Goal: Task Accomplishment & Management: Complete application form

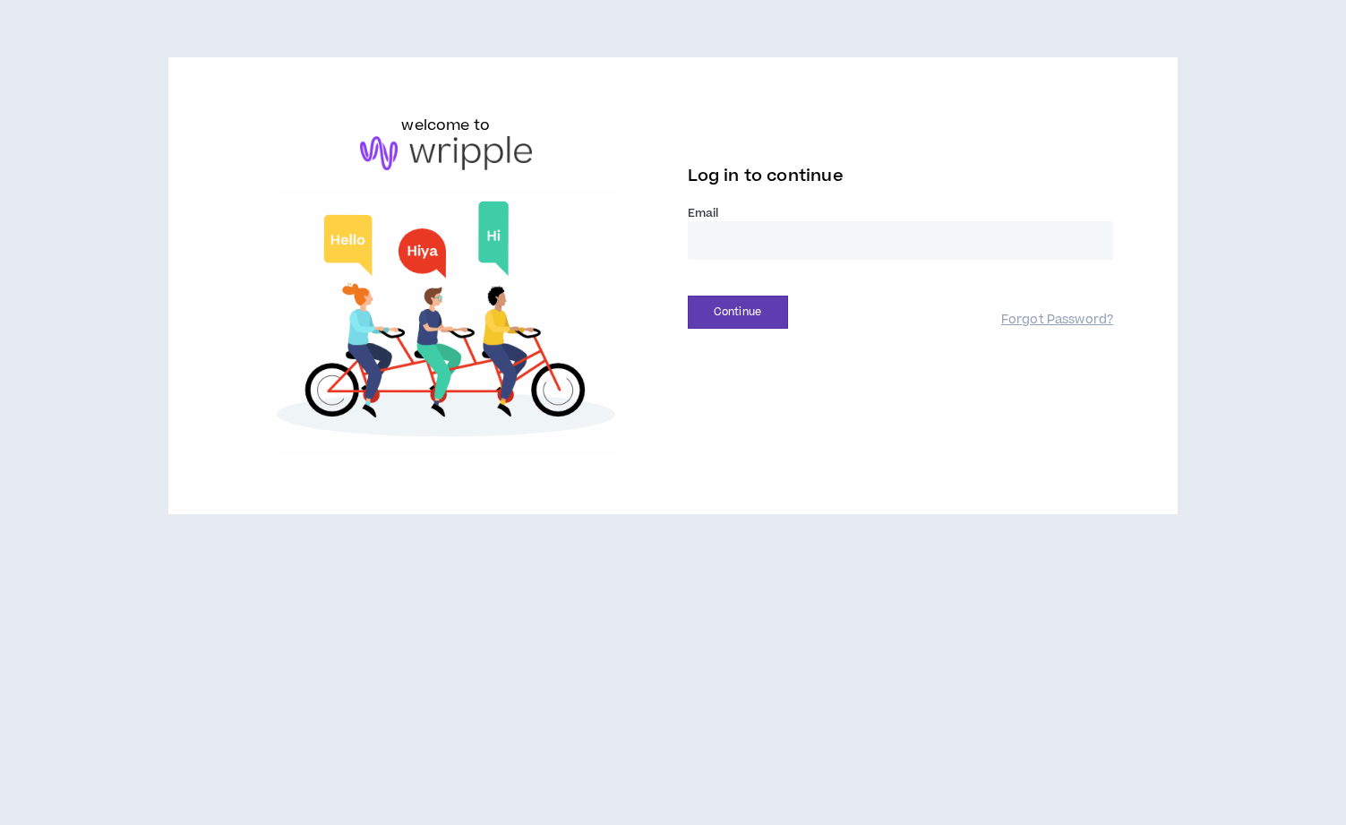
click at [749, 243] on input "email" at bounding box center [901, 240] width 426 height 39
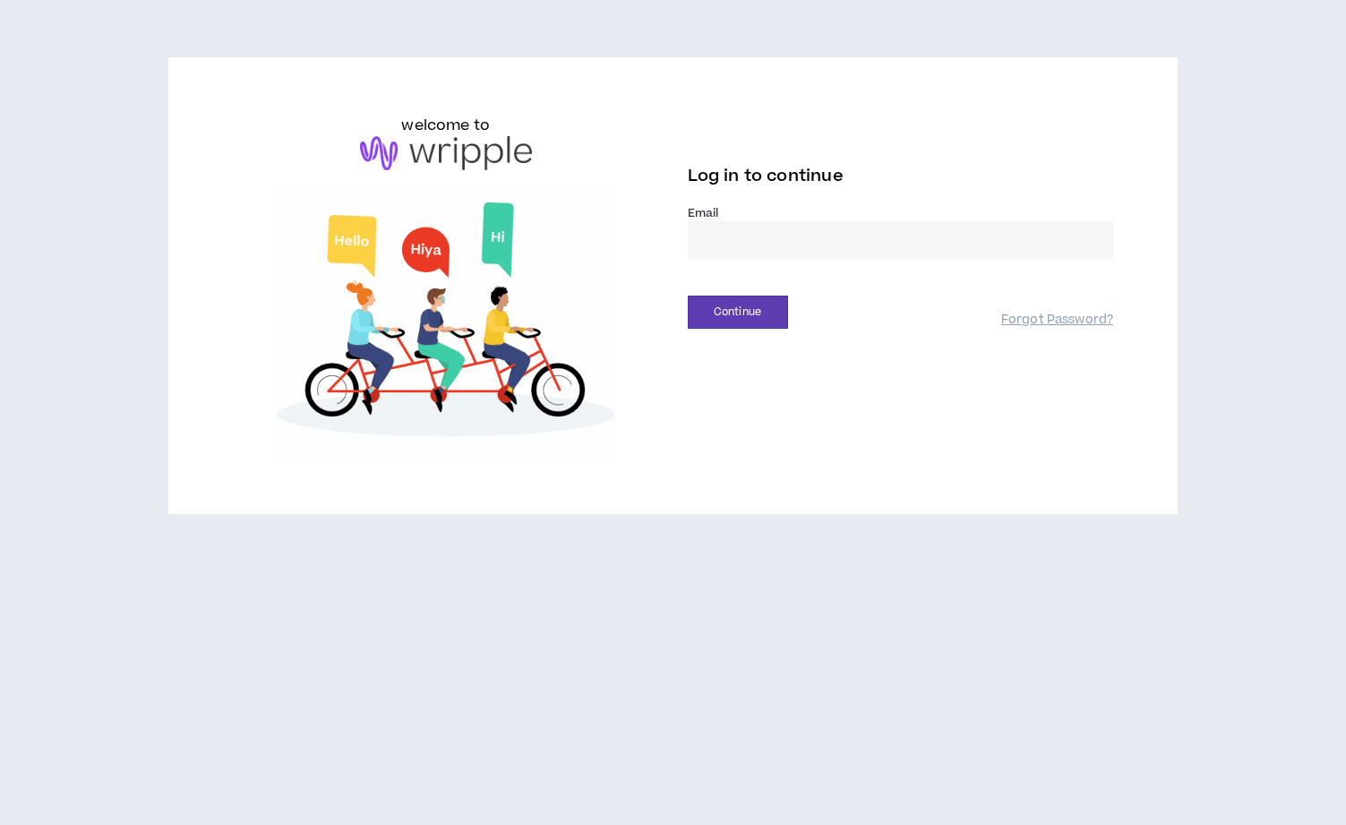
click at [763, 246] on input "email" at bounding box center [901, 240] width 426 height 39
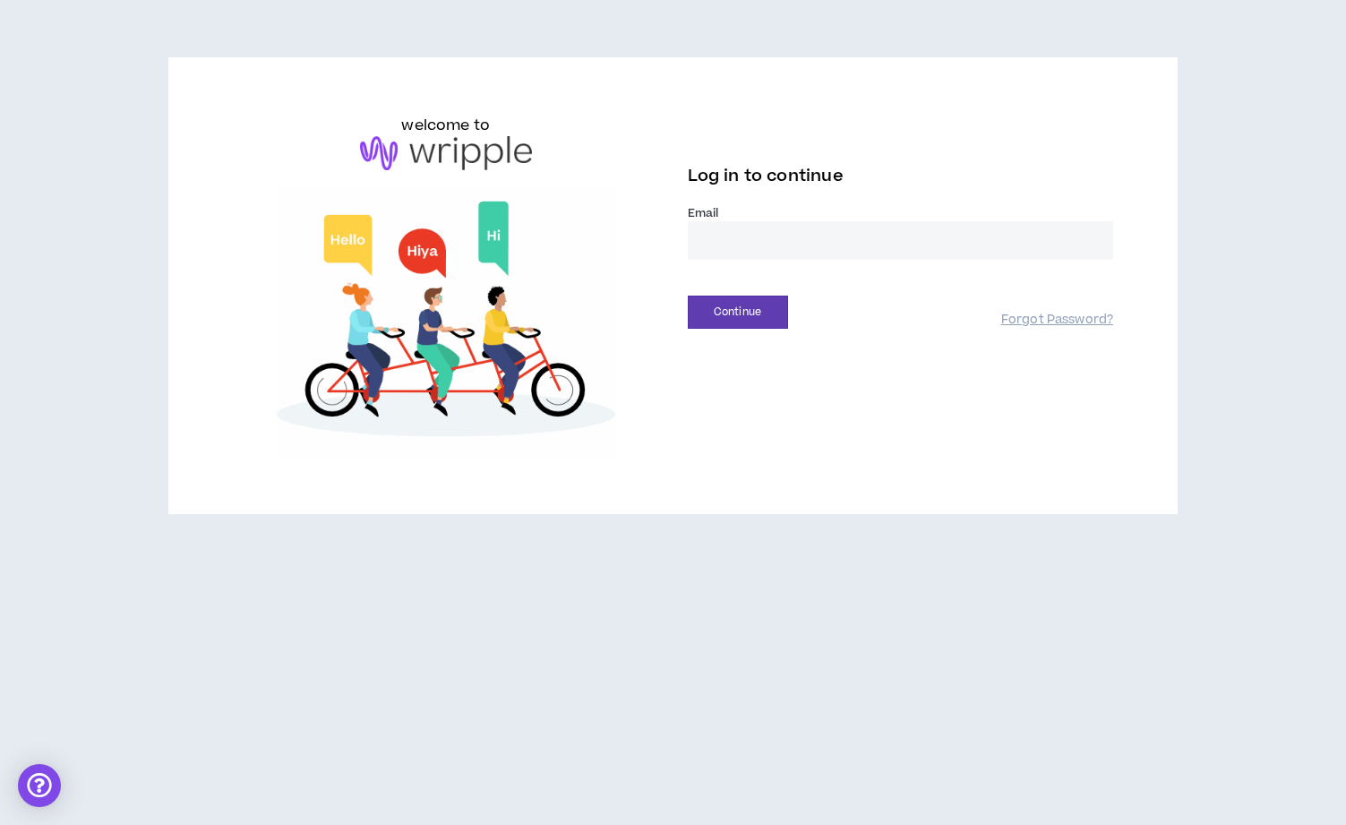
type input "**********"
click at [756, 309] on button "Continue" at bounding box center [738, 312] width 100 height 33
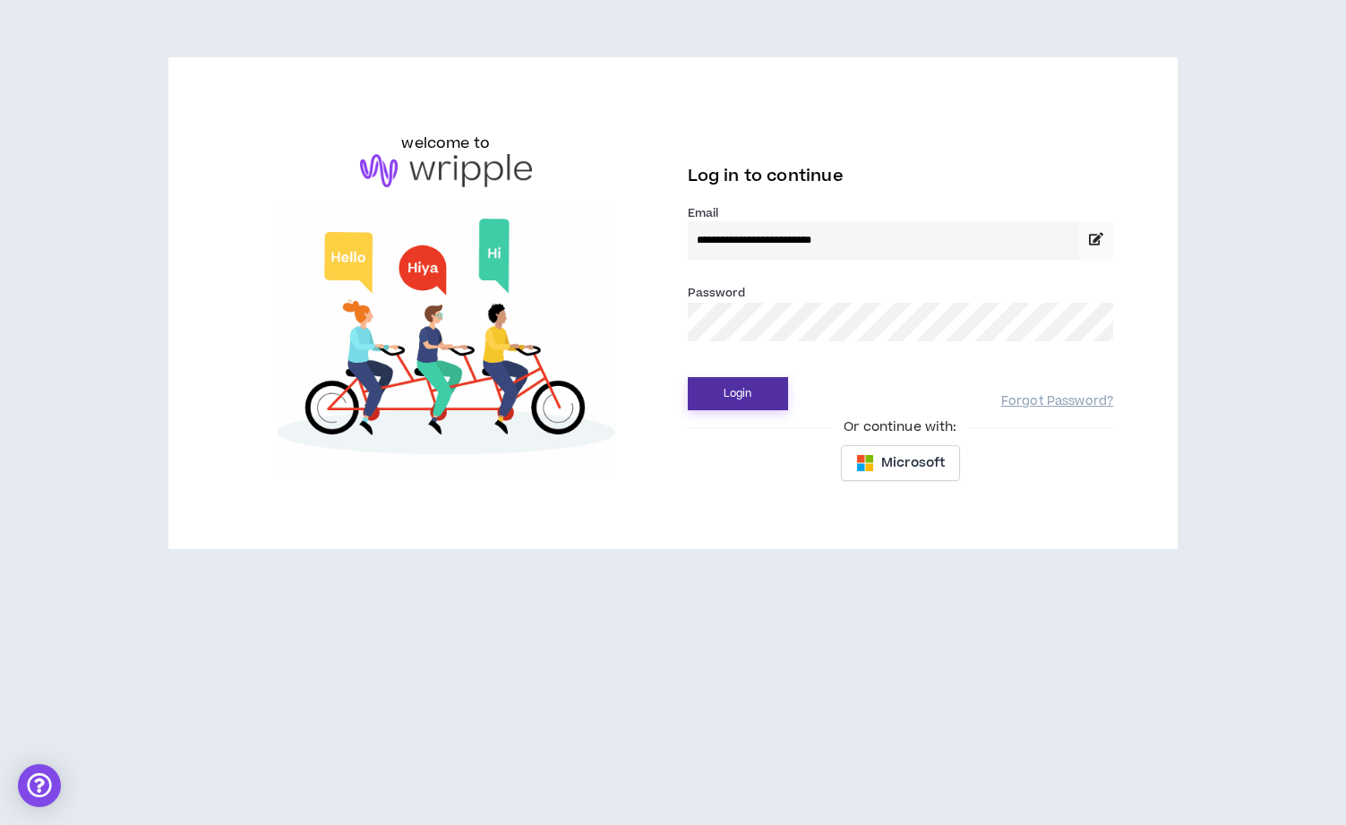
click at [741, 393] on button "Login" at bounding box center [738, 393] width 100 height 33
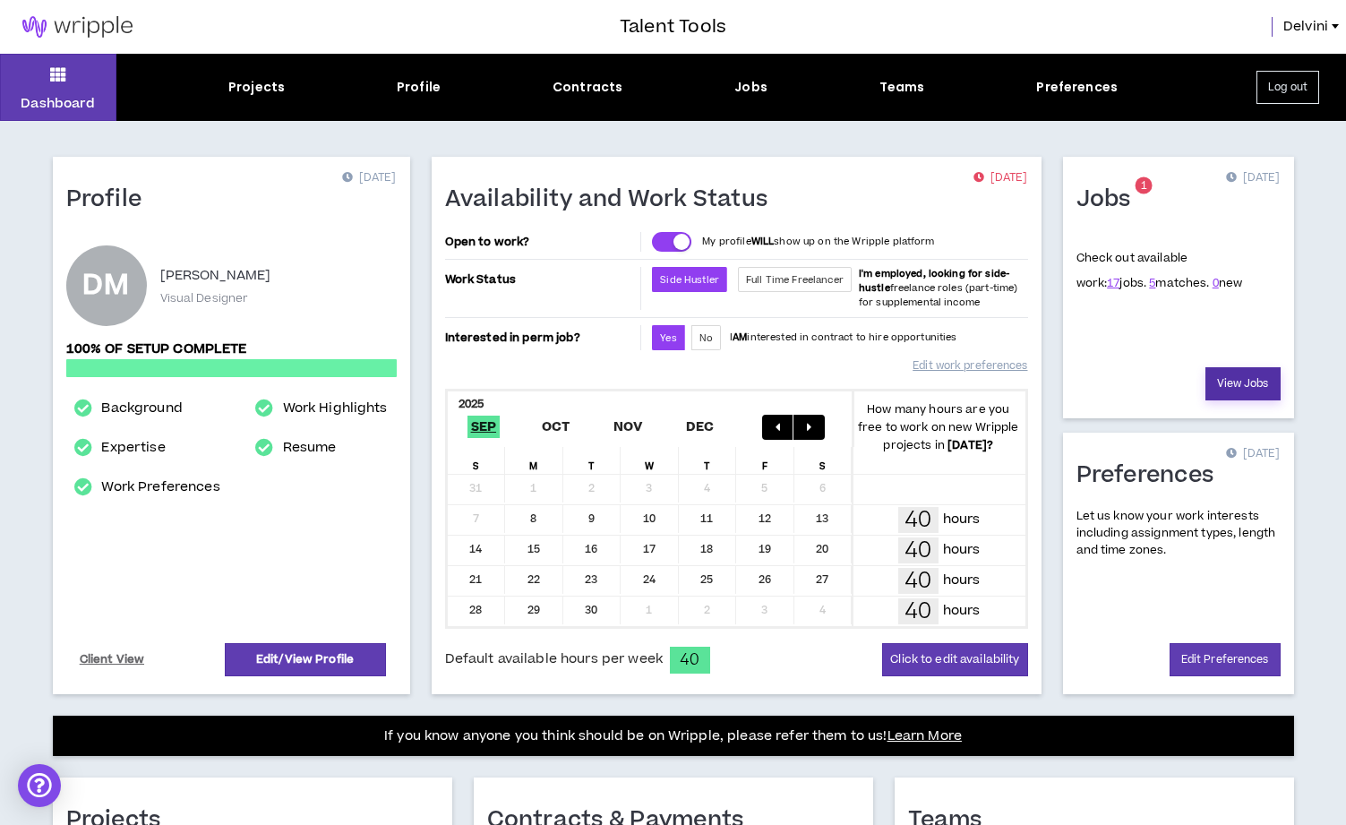
click at [1234, 385] on link "View Jobs" at bounding box center [1243, 383] width 75 height 33
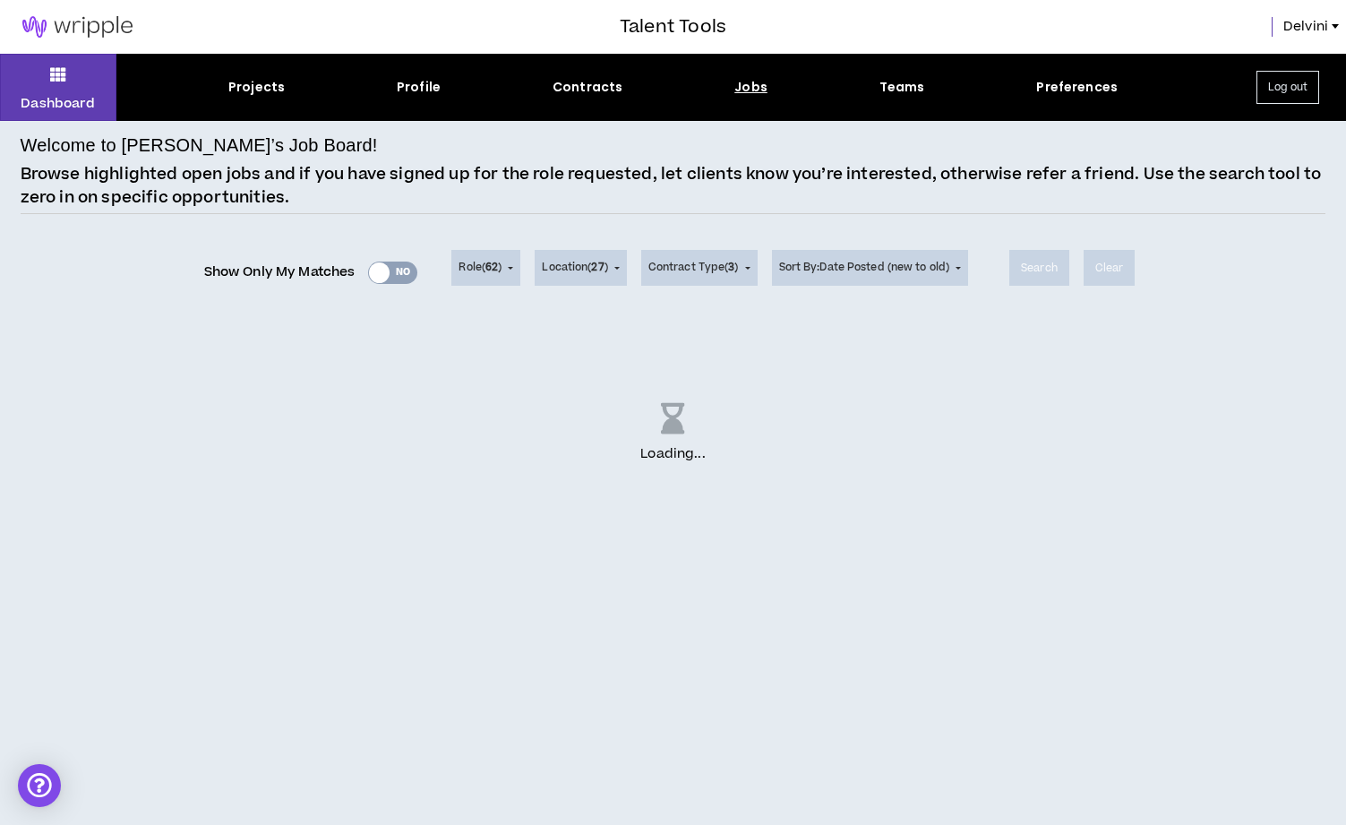
click at [396, 278] on div "Show Only My Matches Yes No" at bounding box center [311, 272] width 214 height 27
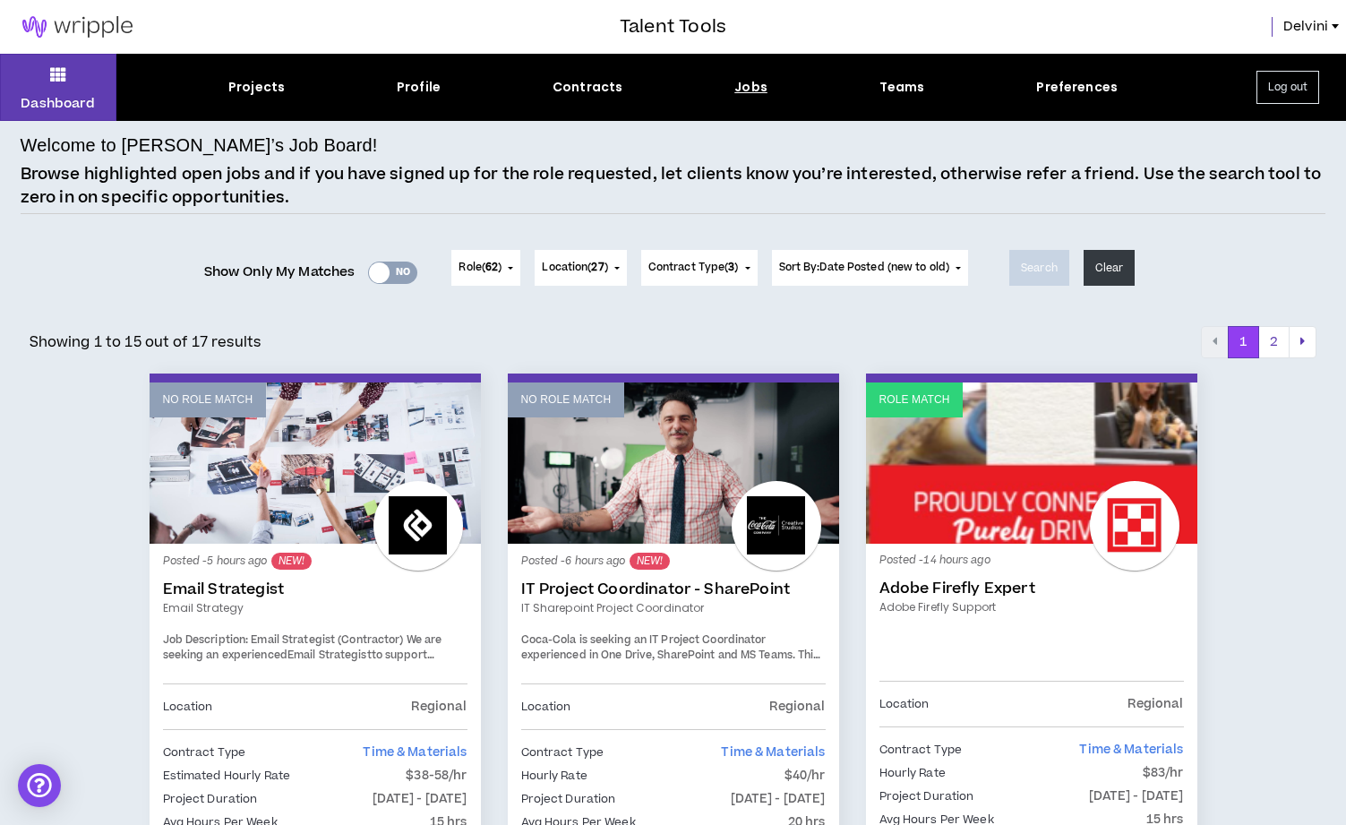
click at [402, 275] on div "Yes No" at bounding box center [392, 273] width 49 height 22
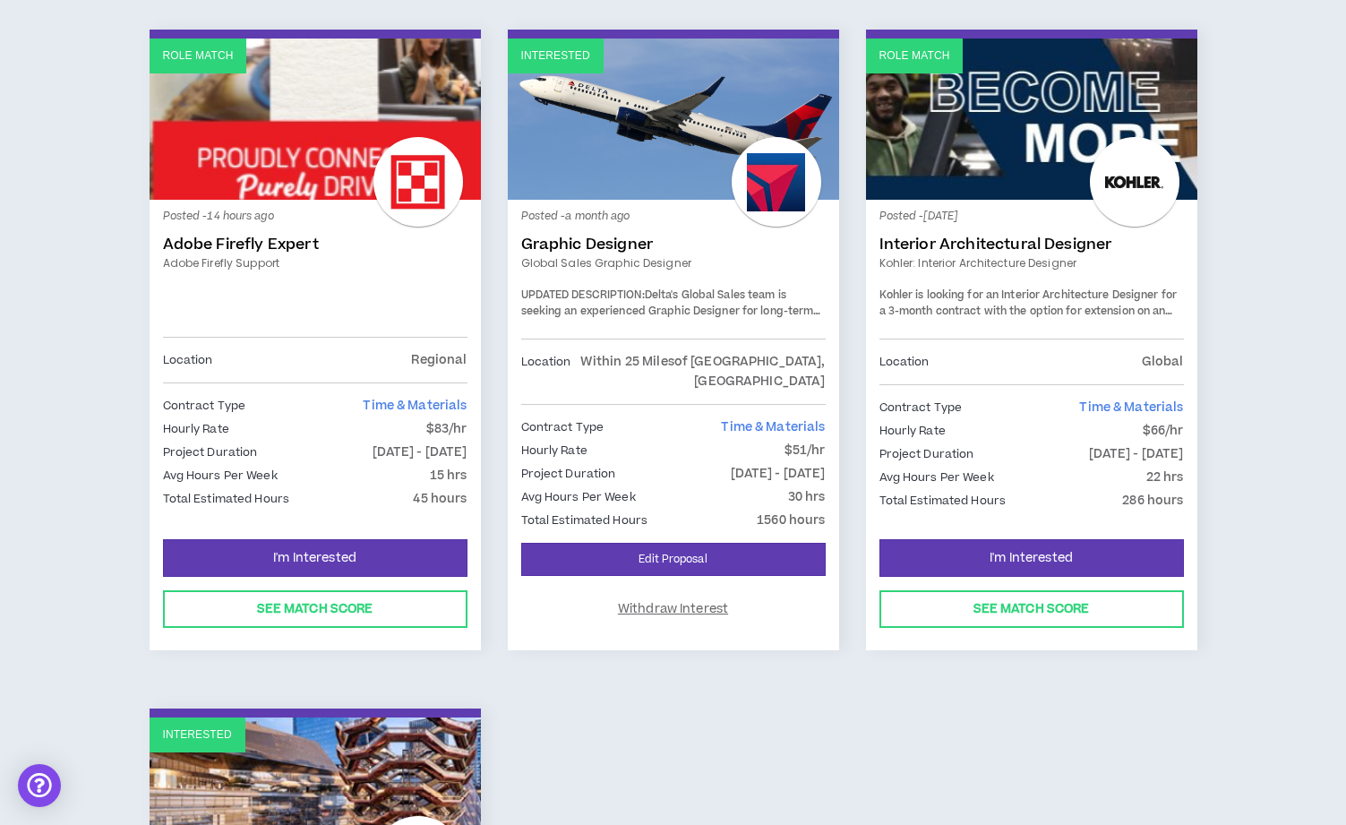
scroll to position [294, 0]
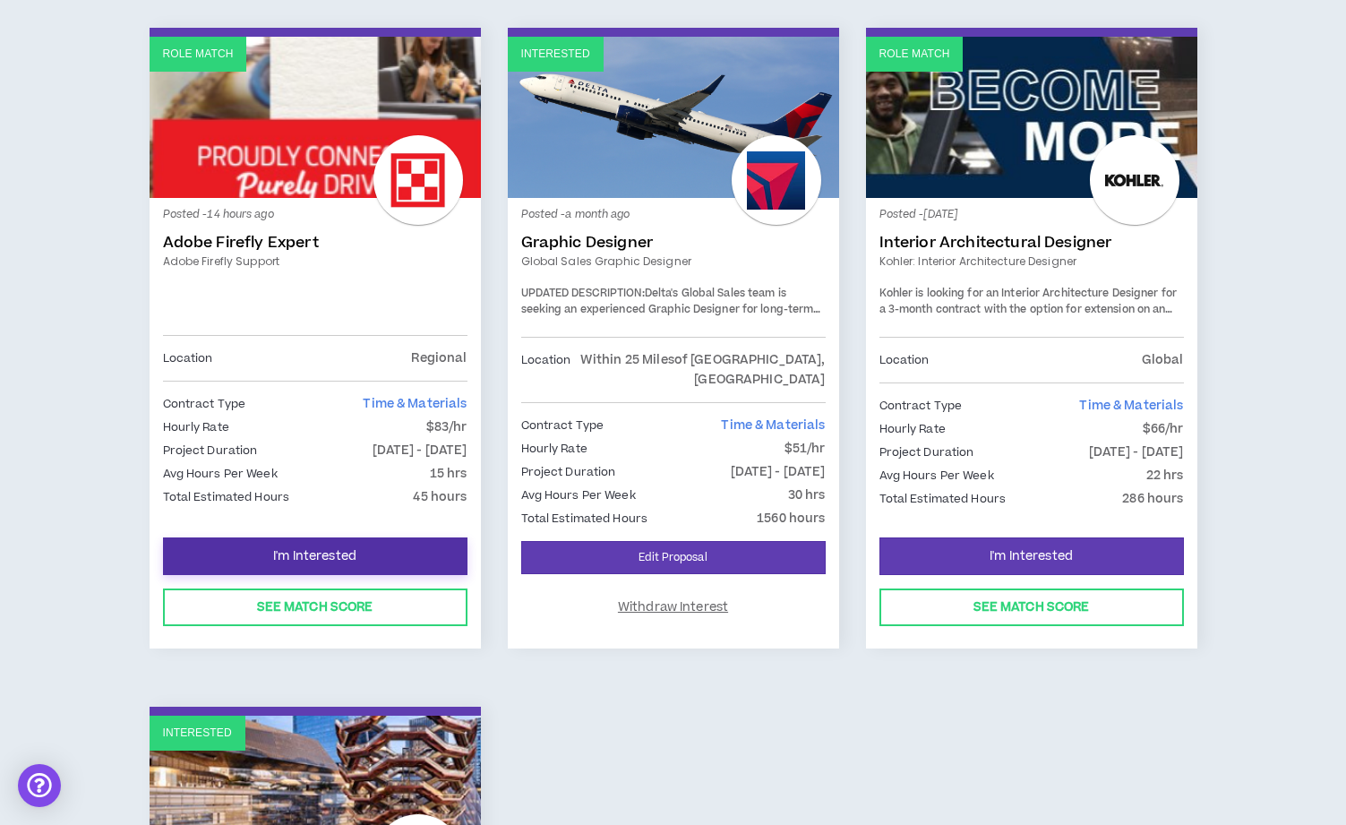
click at [319, 548] on span "I'm Interested" at bounding box center [314, 556] width 83 height 17
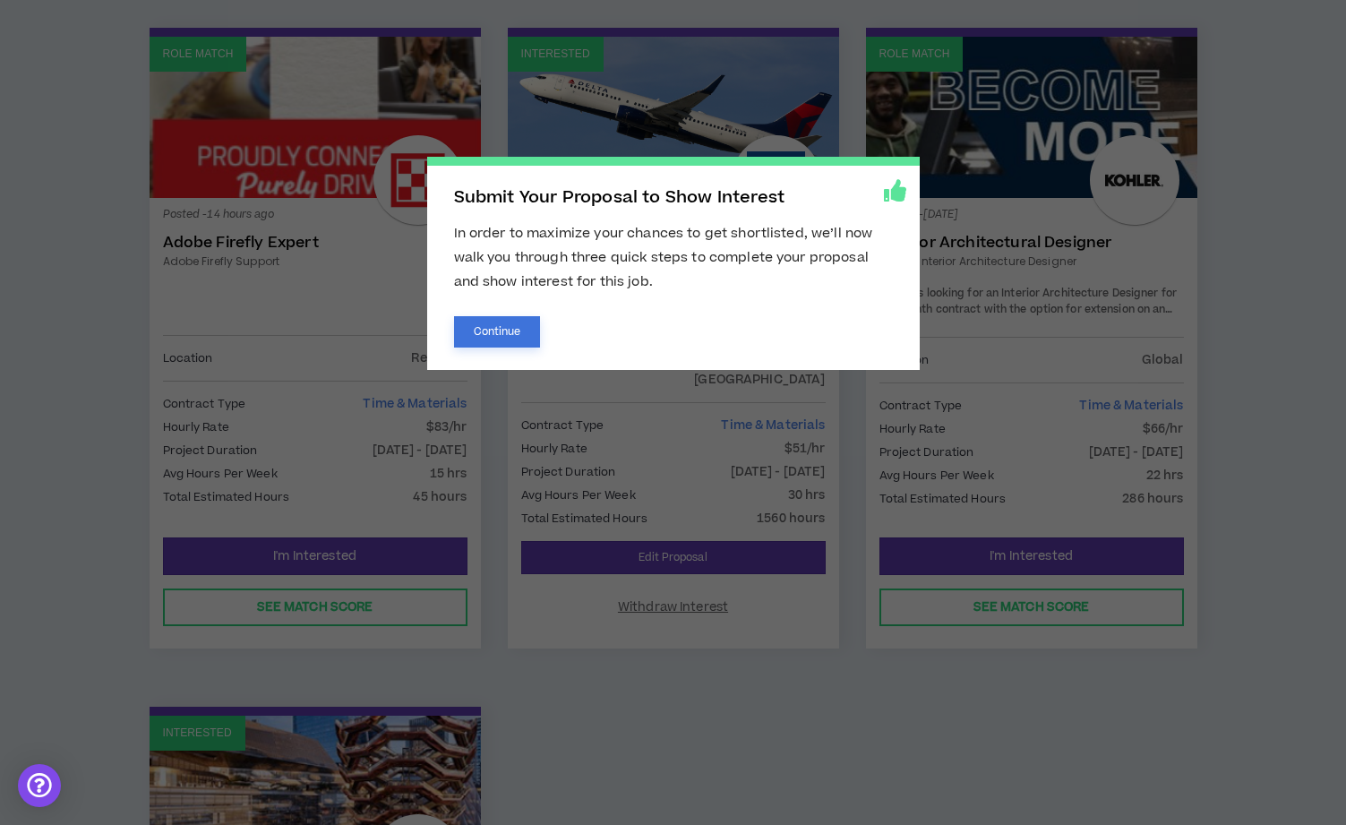
click at [503, 328] on button "Continue" at bounding box center [497, 331] width 87 height 31
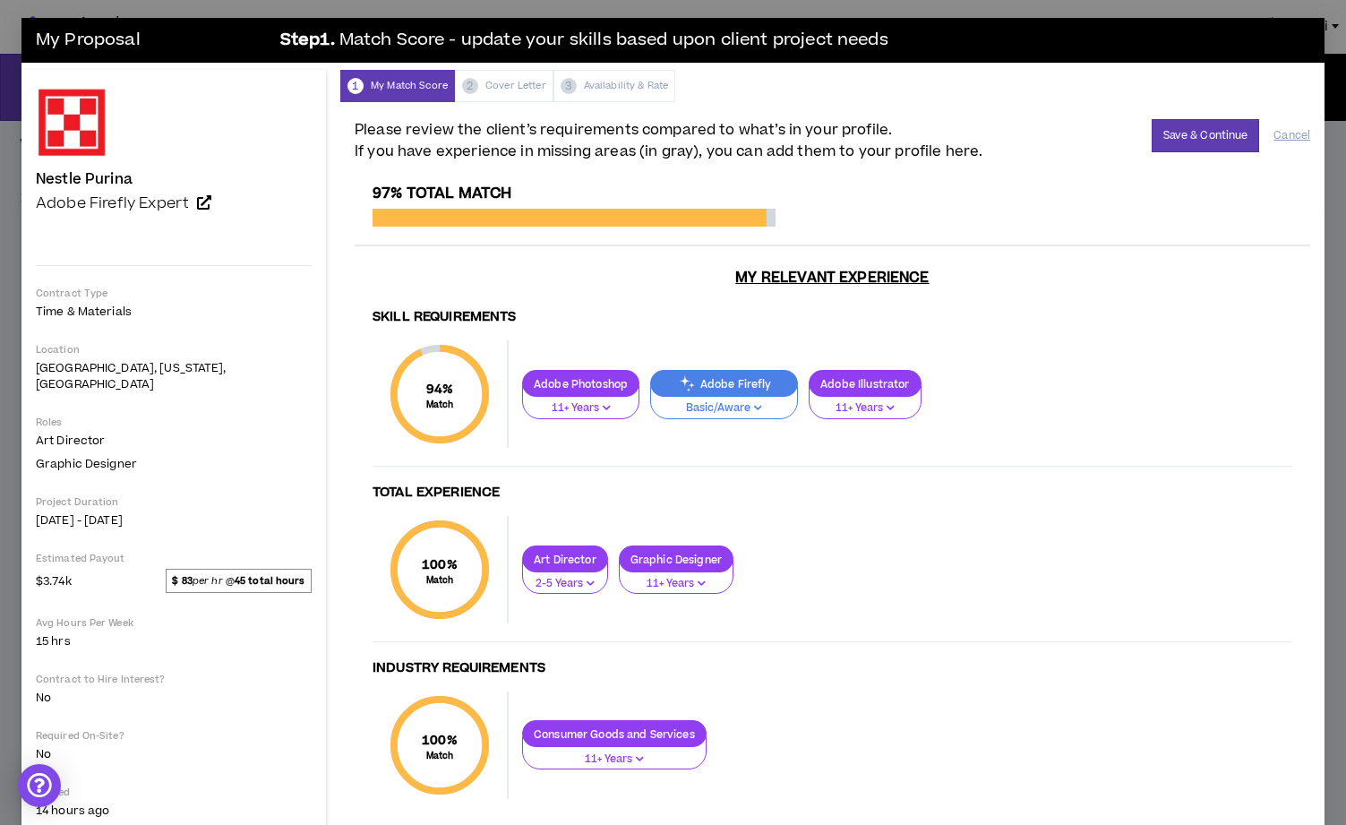
scroll to position [43, 0]
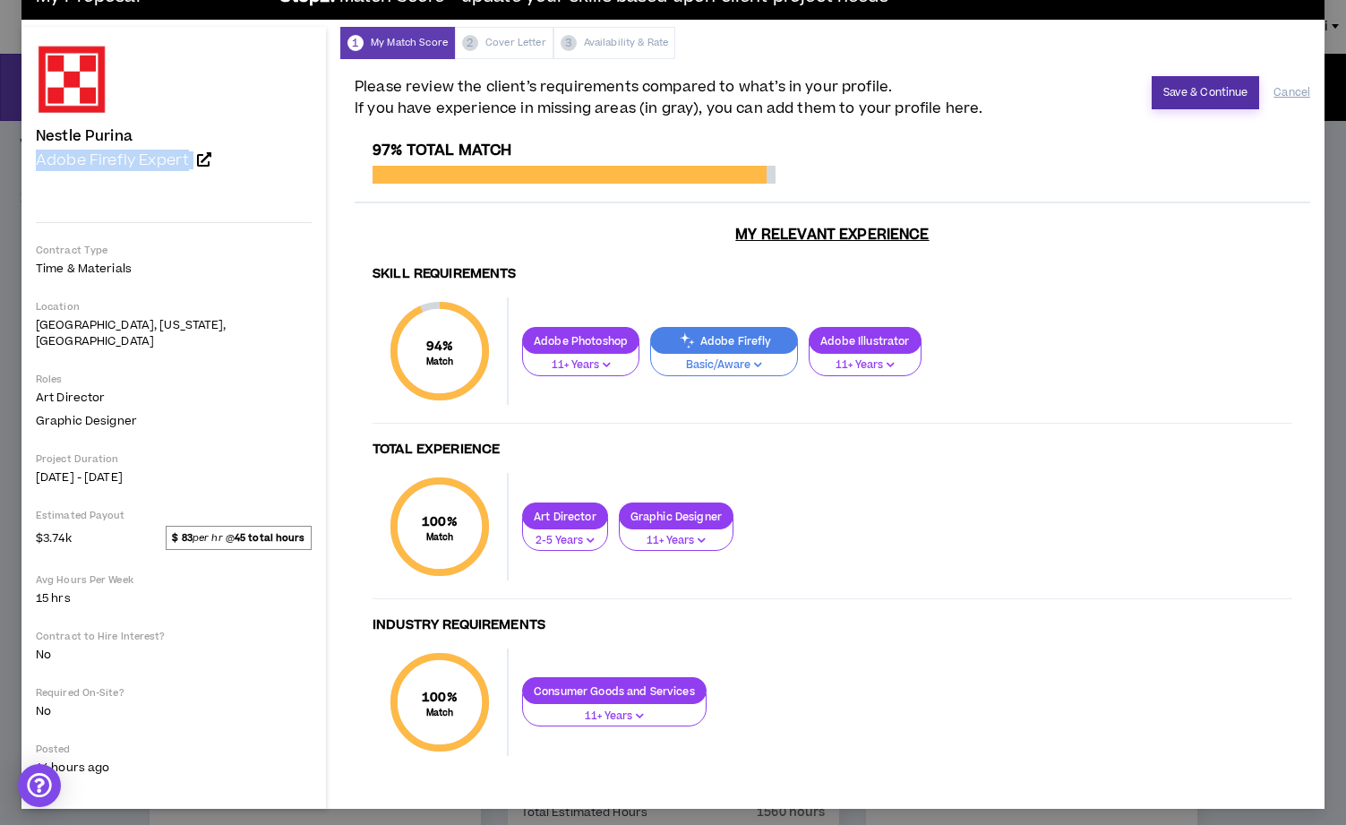
click at [1203, 99] on button "Save & Continue" at bounding box center [1206, 92] width 108 height 33
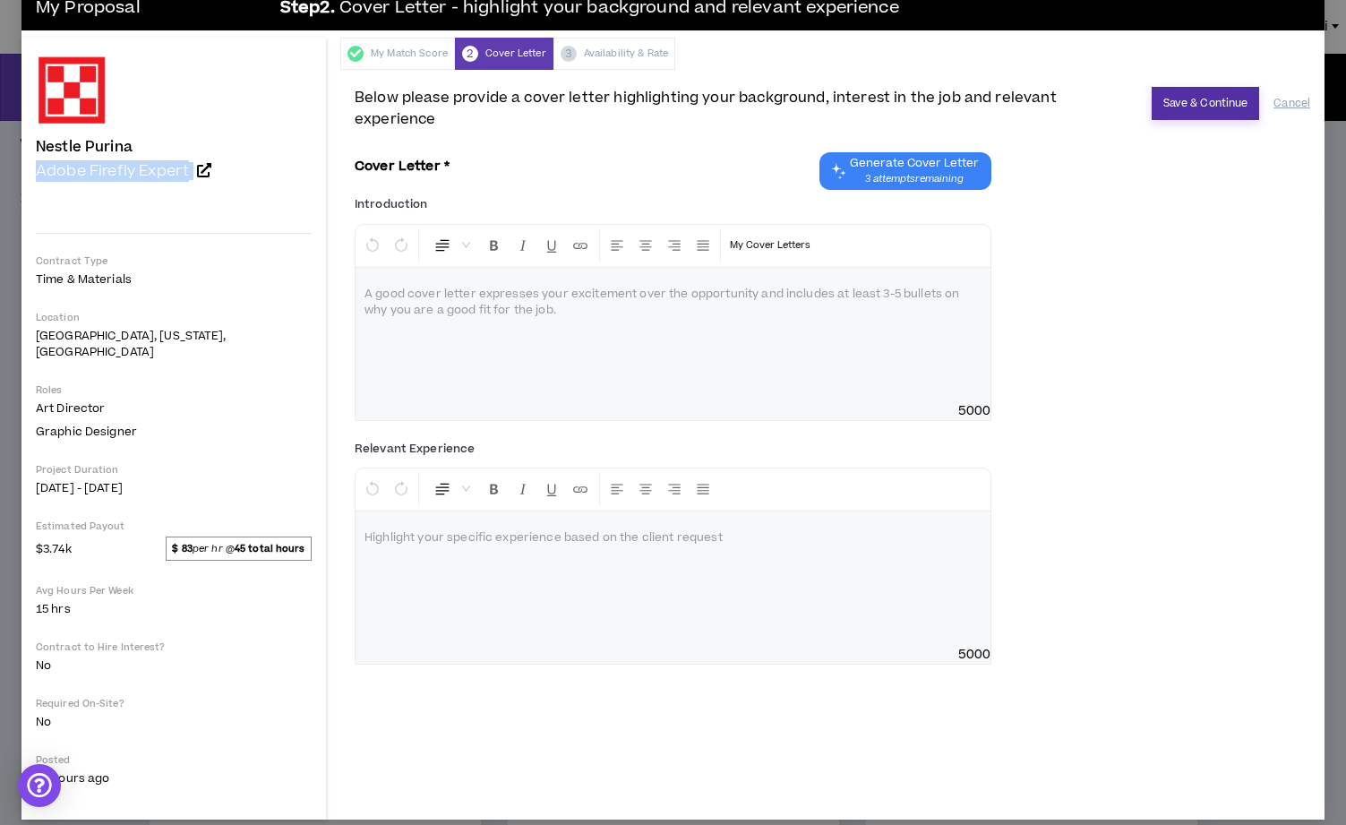
click at [1187, 110] on button "Save & Continue" at bounding box center [1206, 103] width 108 height 33
click at [399, 307] on div at bounding box center [673, 335] width 635 height 134
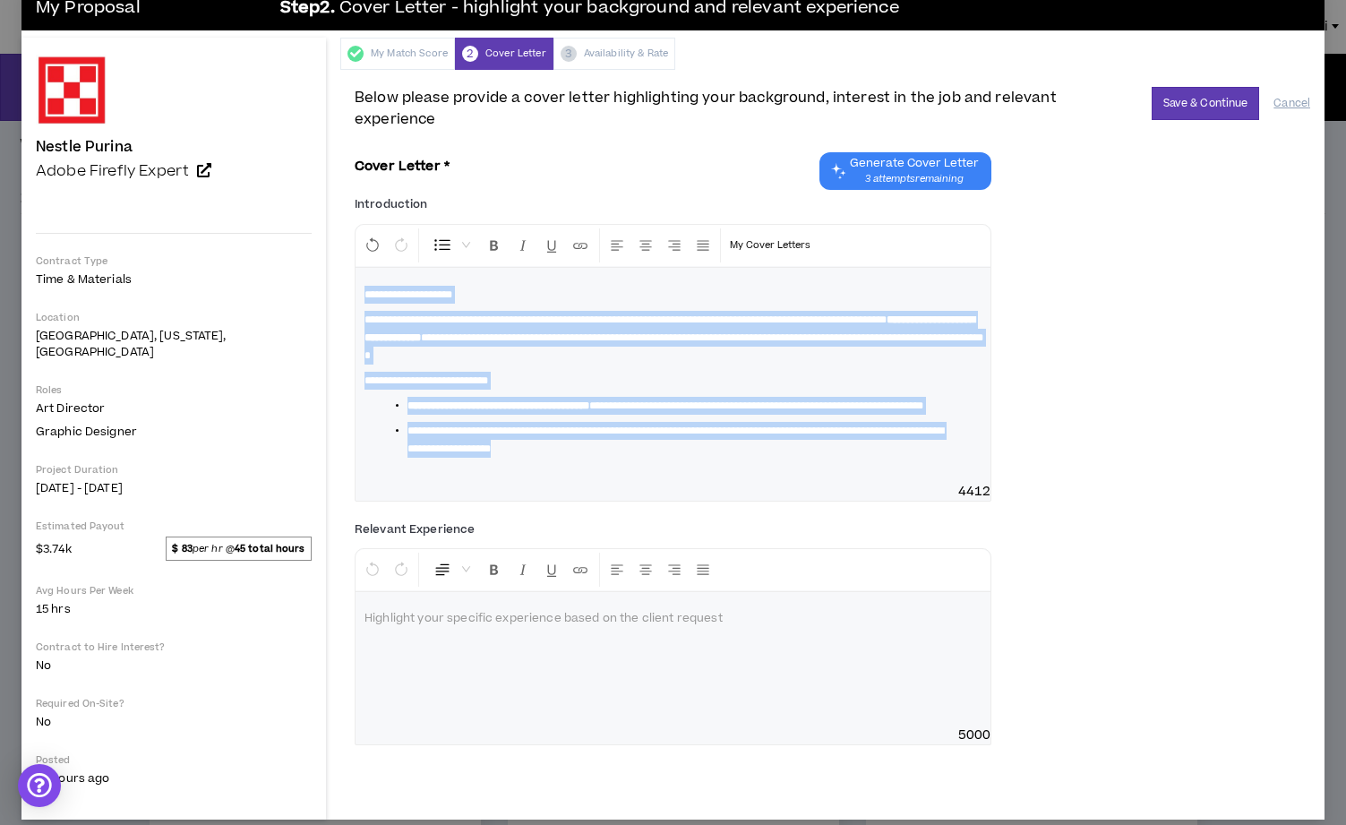
drag, startPoint x: 587, startPoint y: 459, endPoint x: 254, endPoint y: 281, distance: 377.1
click at [254, 281] on div "Nestle Purina Adobe Firefly Expert Hide Details Contract Type Time & Materials …" at bounding box center [672, 429] width 1303 height 782
click at [486, 237] on icon "Format Bold" at bounding box center [494, 245] width 16 height 16
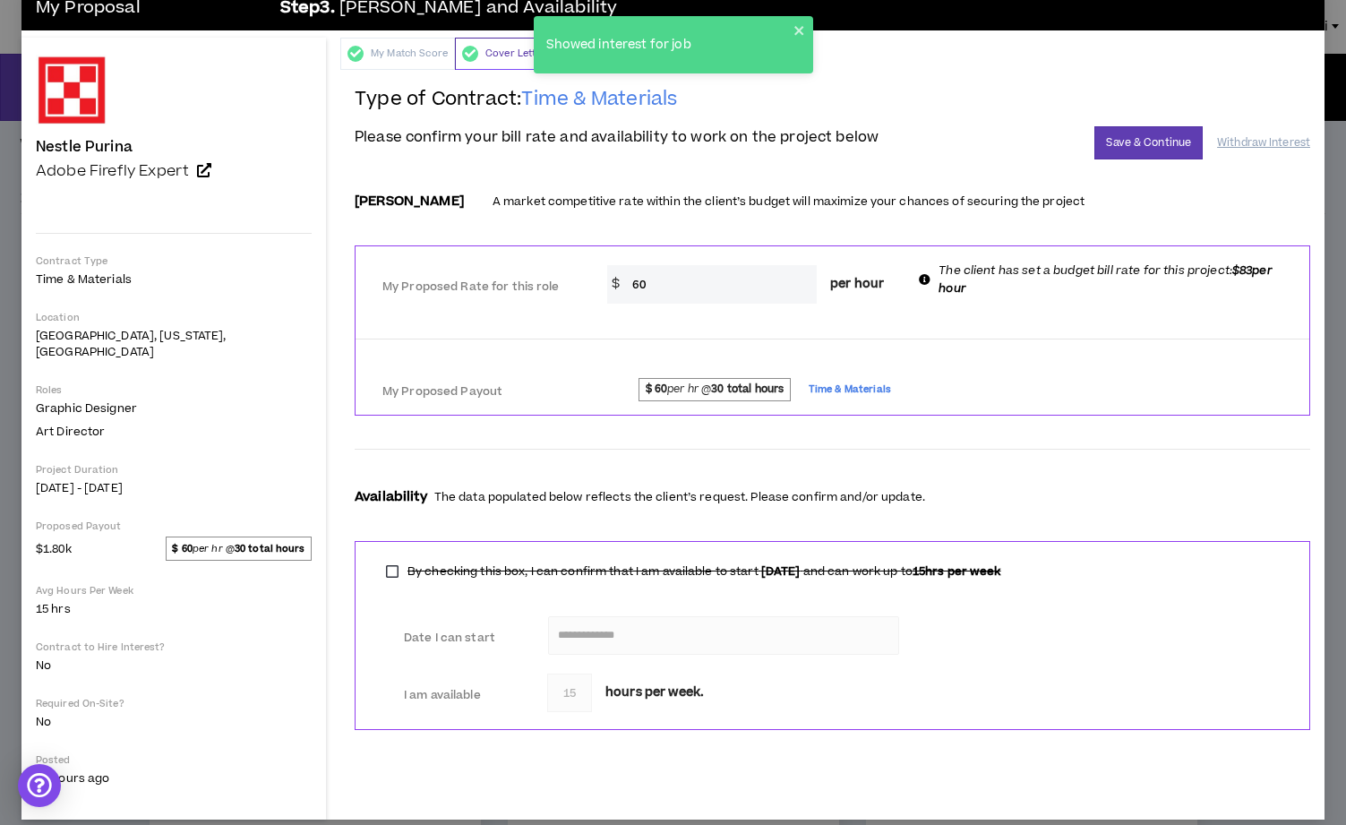
click at [455, 56] on div "Cover Letter" at bounding box center [504, 54] width 99 height 32
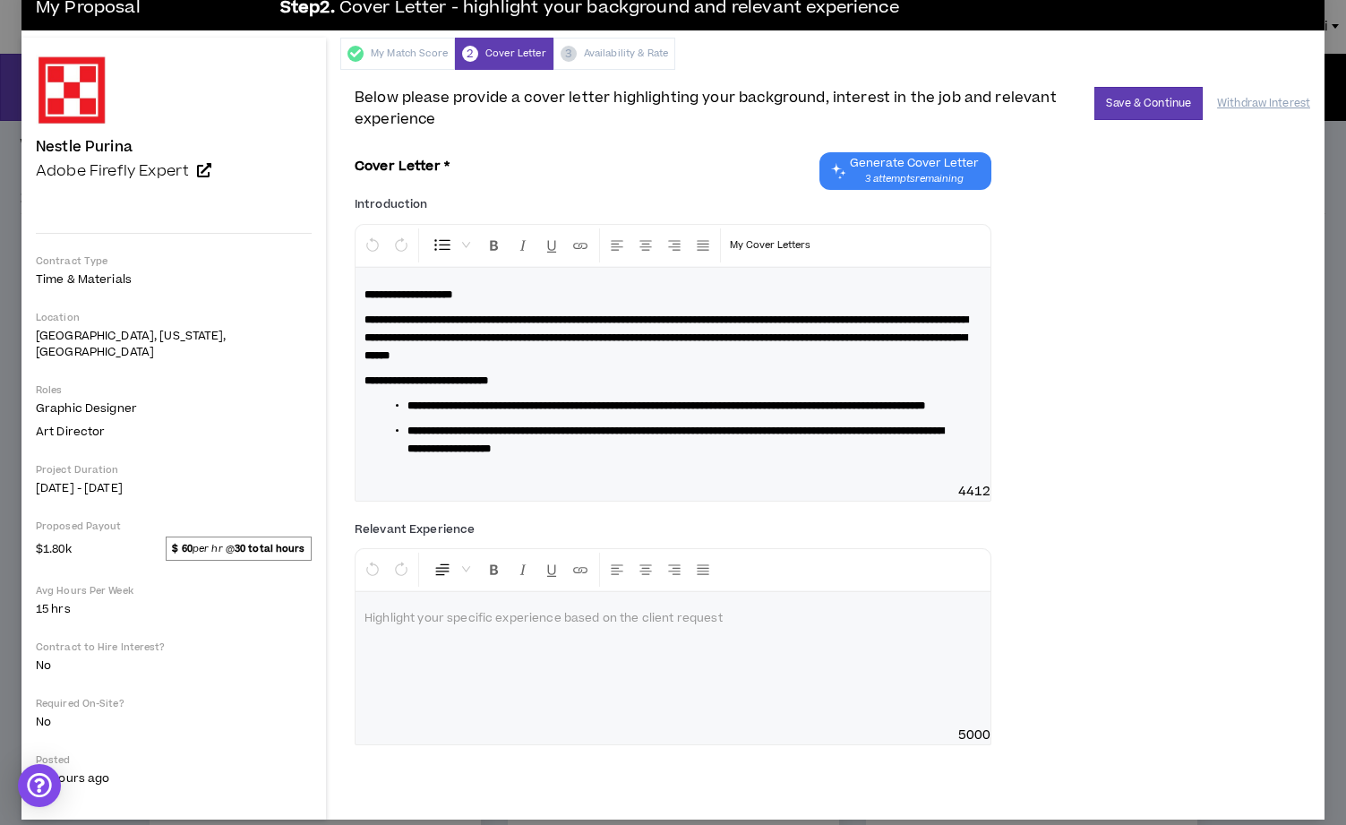
click at [356, 483] on div "**********" at bounding box center [673, 375] width 635 height 215
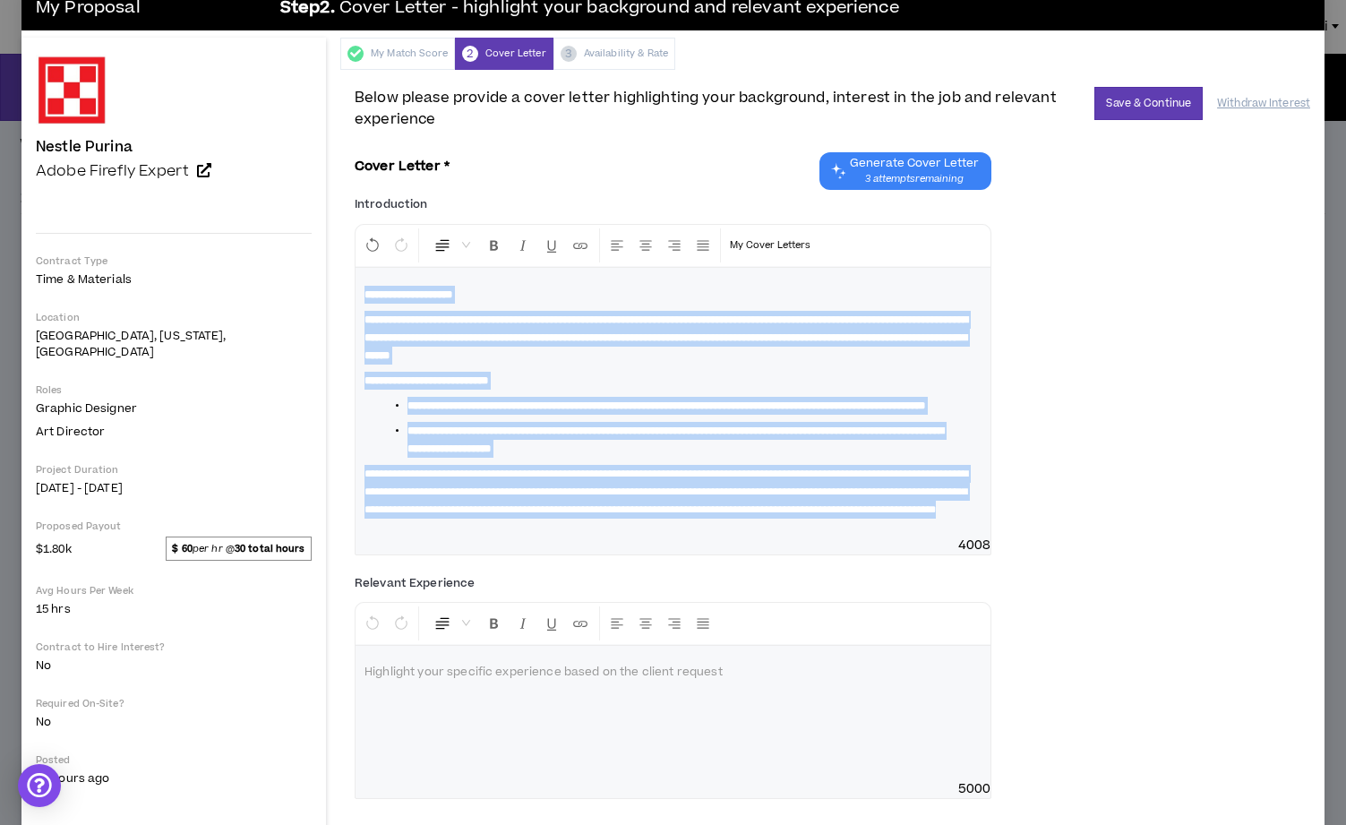
drag, startPoint x: 612, startPoint y: 537, endPoint x: 269, endPoint y: 287, distance: 424.9
click at [340, 287] on div "**********" at bounding box center [832, 450] width 984 height 760
drag, startPoint x: 617, startPoint y: 543, endPoint x: 633, endPoint y: 544, distance: 16.1
click at [617, 519] on p "**********" at bounding box center [673, 492] width 617 height 54
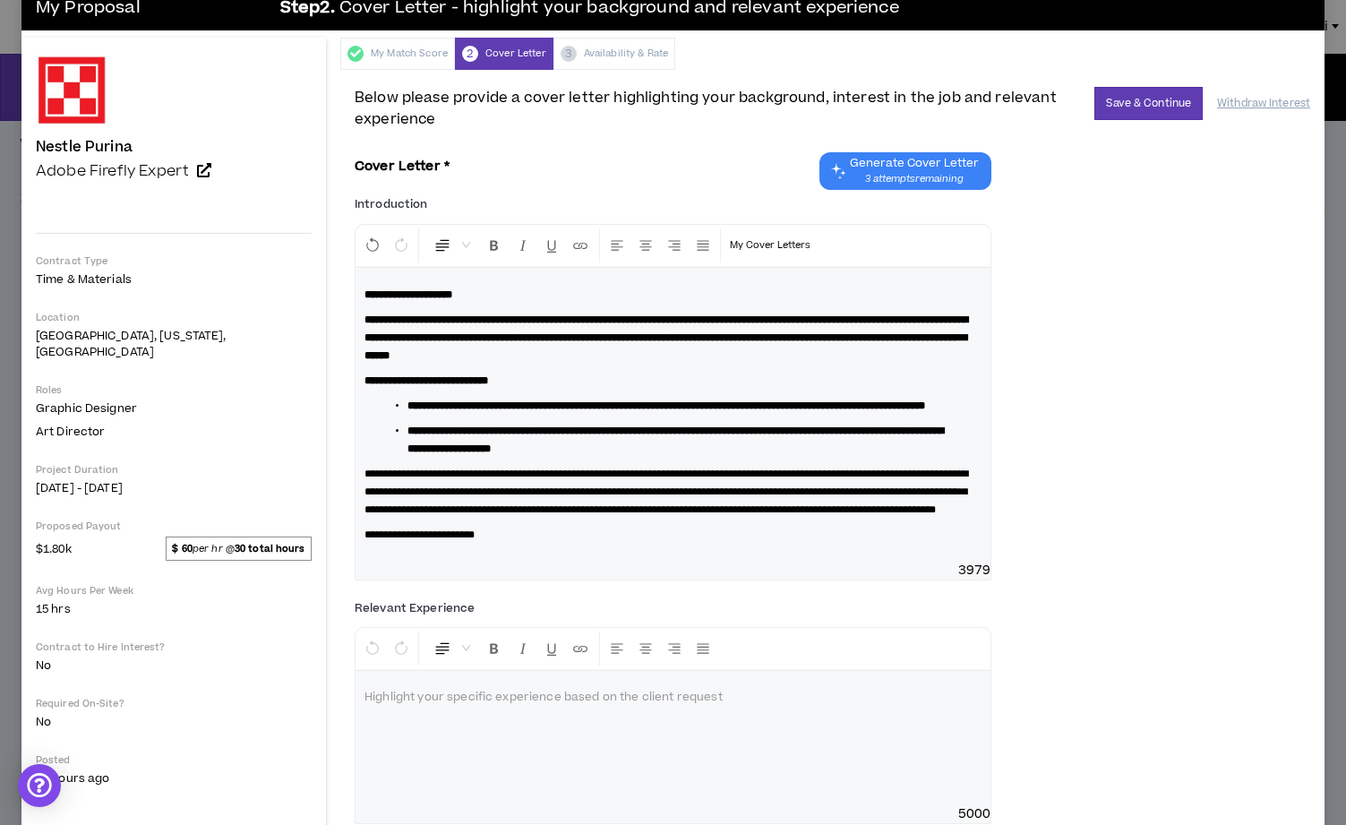
drag, startPoint x: 339, startPoint y: 555, endPoint x: 425, endPoint y: 580, distance: 89.3
click at [365, 540] on span "**********" at bounding box center [420, 534] width 110 height 11
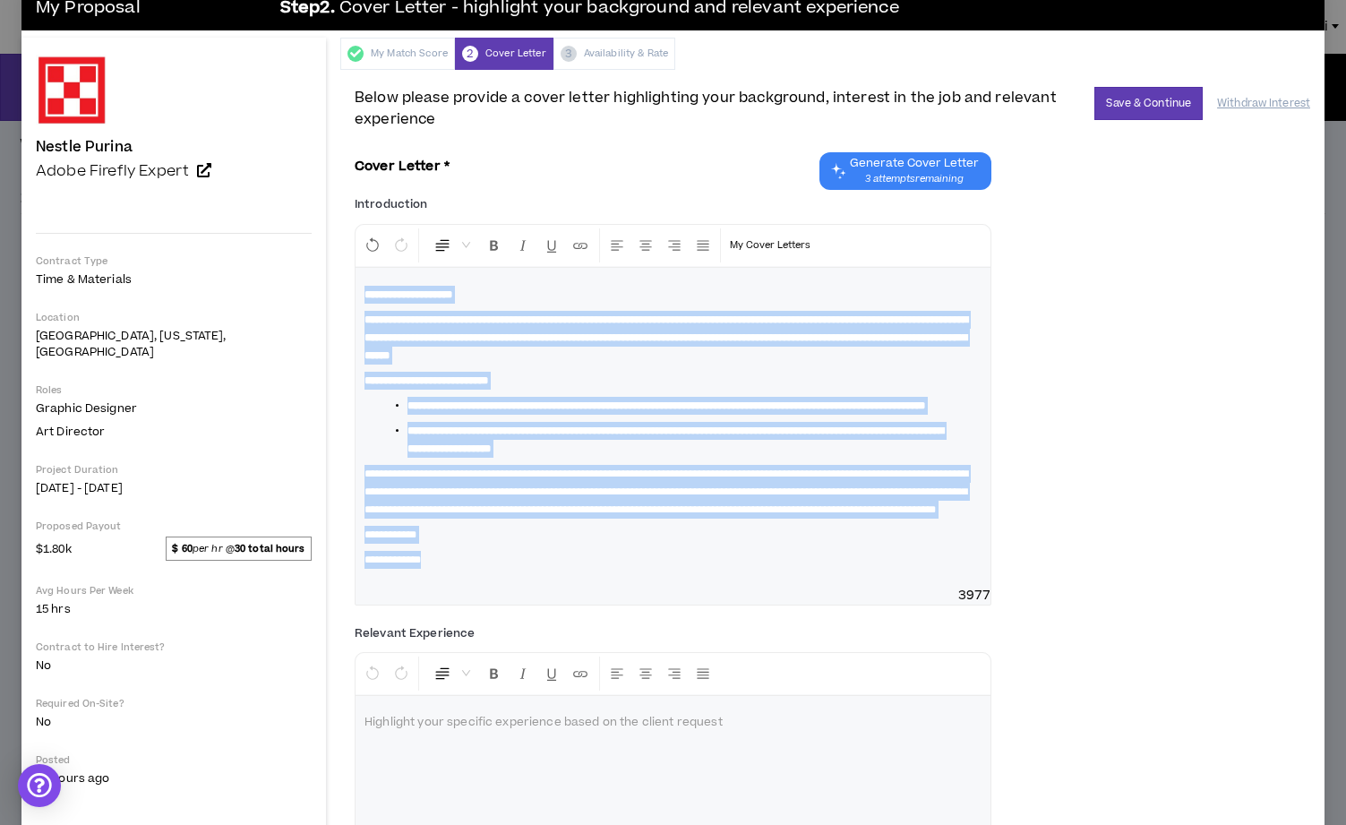
drag, startPoint x: 348, startPoint y: 584, endPoint x: 270, endPoint y: 283, distance: 310.9
click at [356, 283] on div "**********" at bounding box center [673, 427] width 635 height 319
click at [486, 237] on icon "Format Bold" at bounding box center [494, 245] width 16 height 16
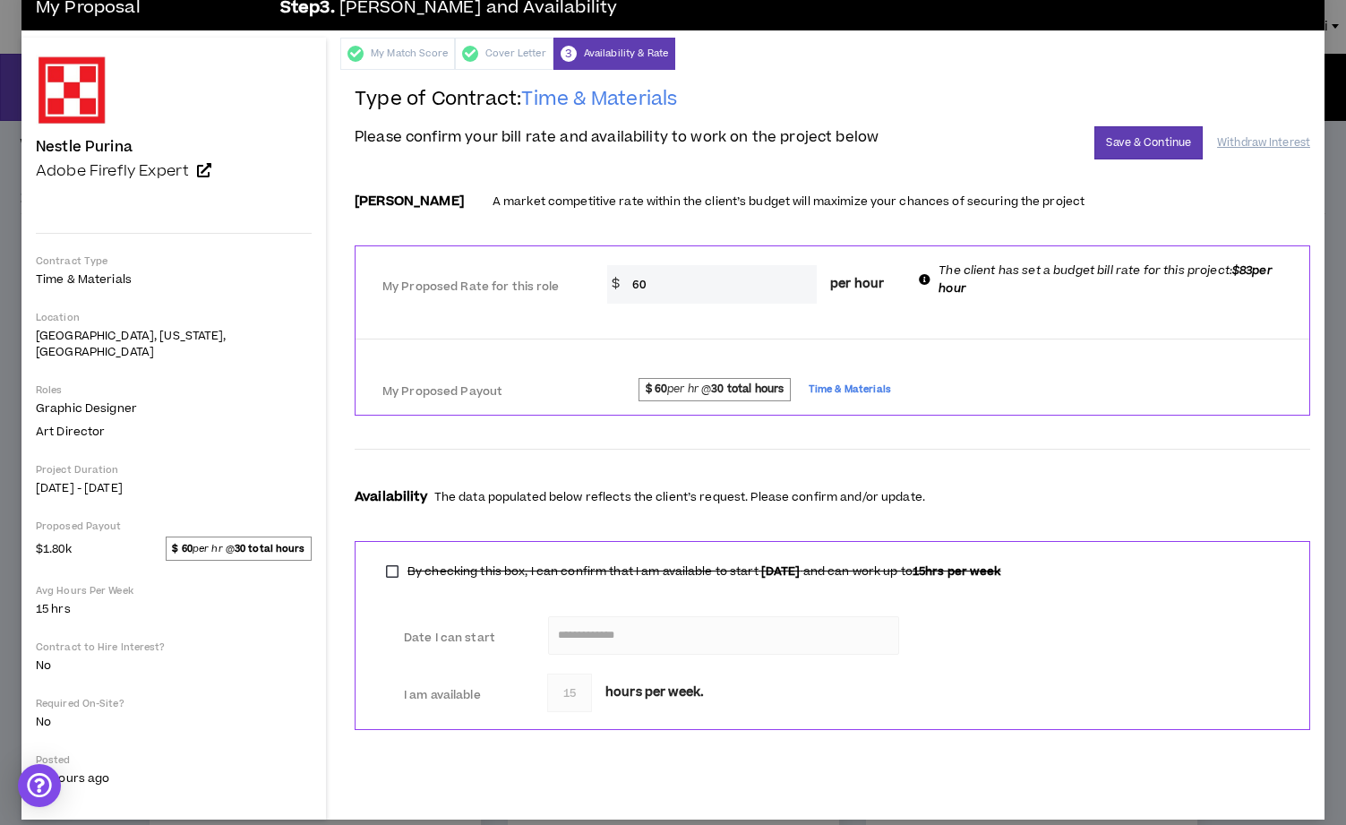
drag, startPoint x: 586, startPoint y: 274, endPoint x: 554, endPoint y: 275, distance: 31.4
click at [607, 275] on div "$ 60 per hour" at bounding box center [752, 284] width 291 height 39
type input "83"
click at [1161, 140] on button "Save & Continue" at bounding box center [1149, 142] width 108 height 33
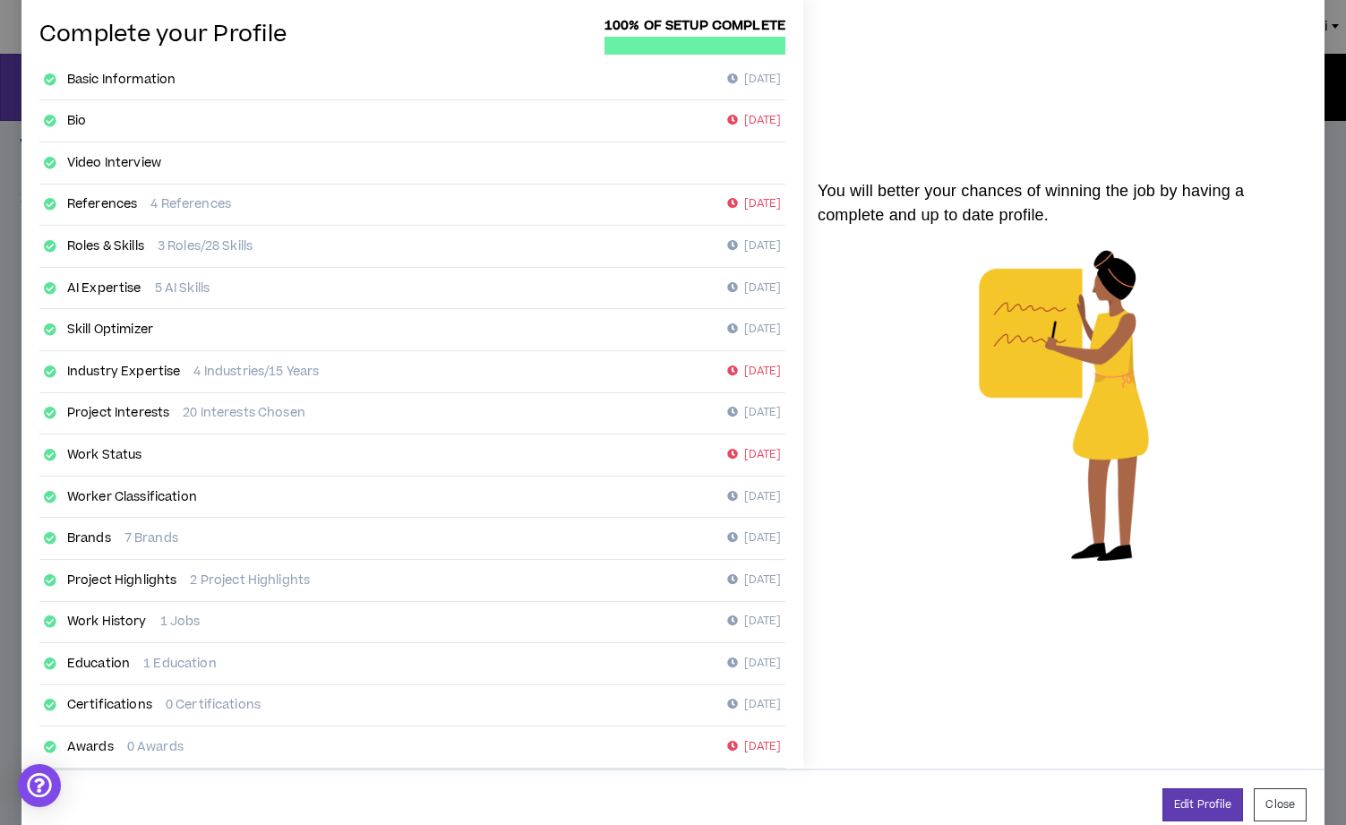
scroll to position [117, 0]
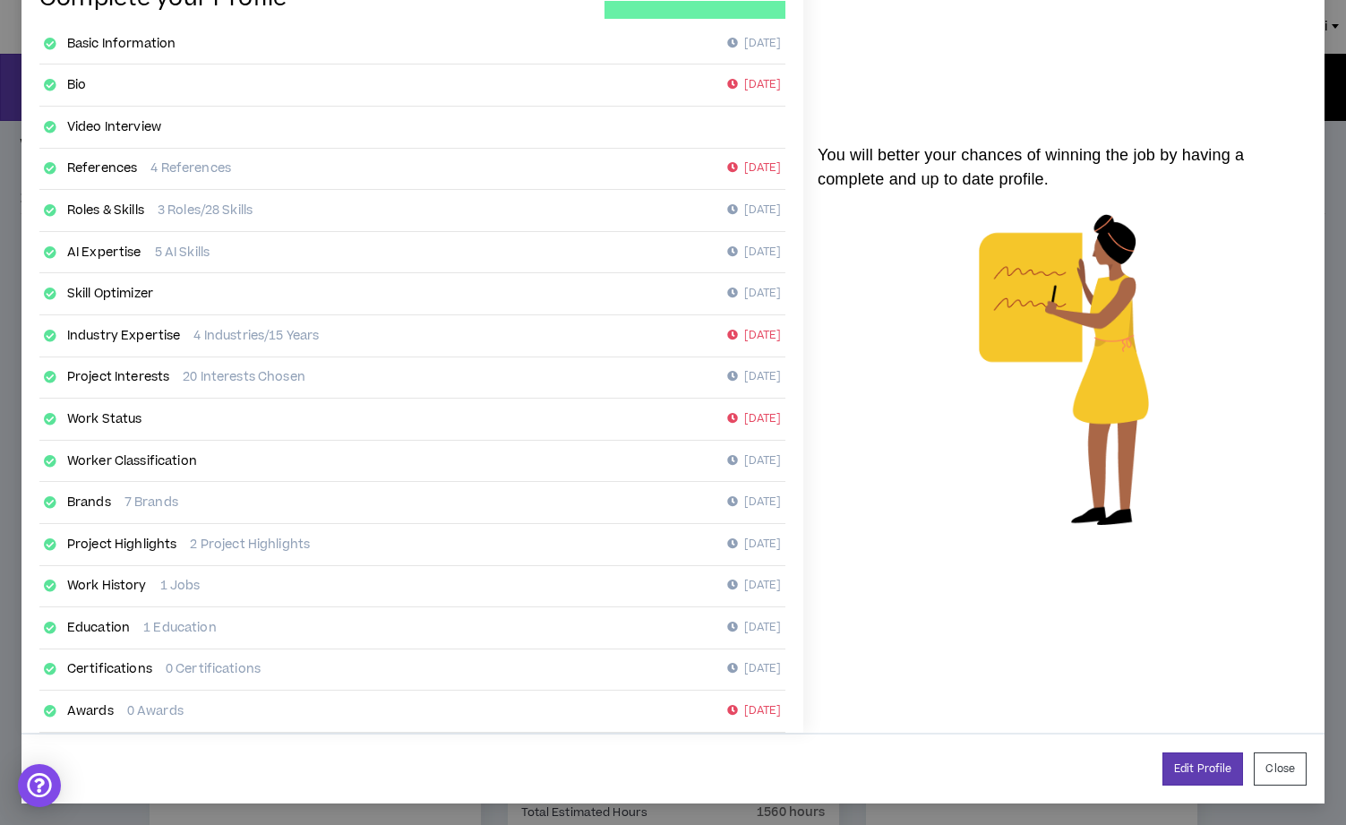
click at [1283, 777] on button "Close" at bounding box center [1280, 768] width 53 height 33
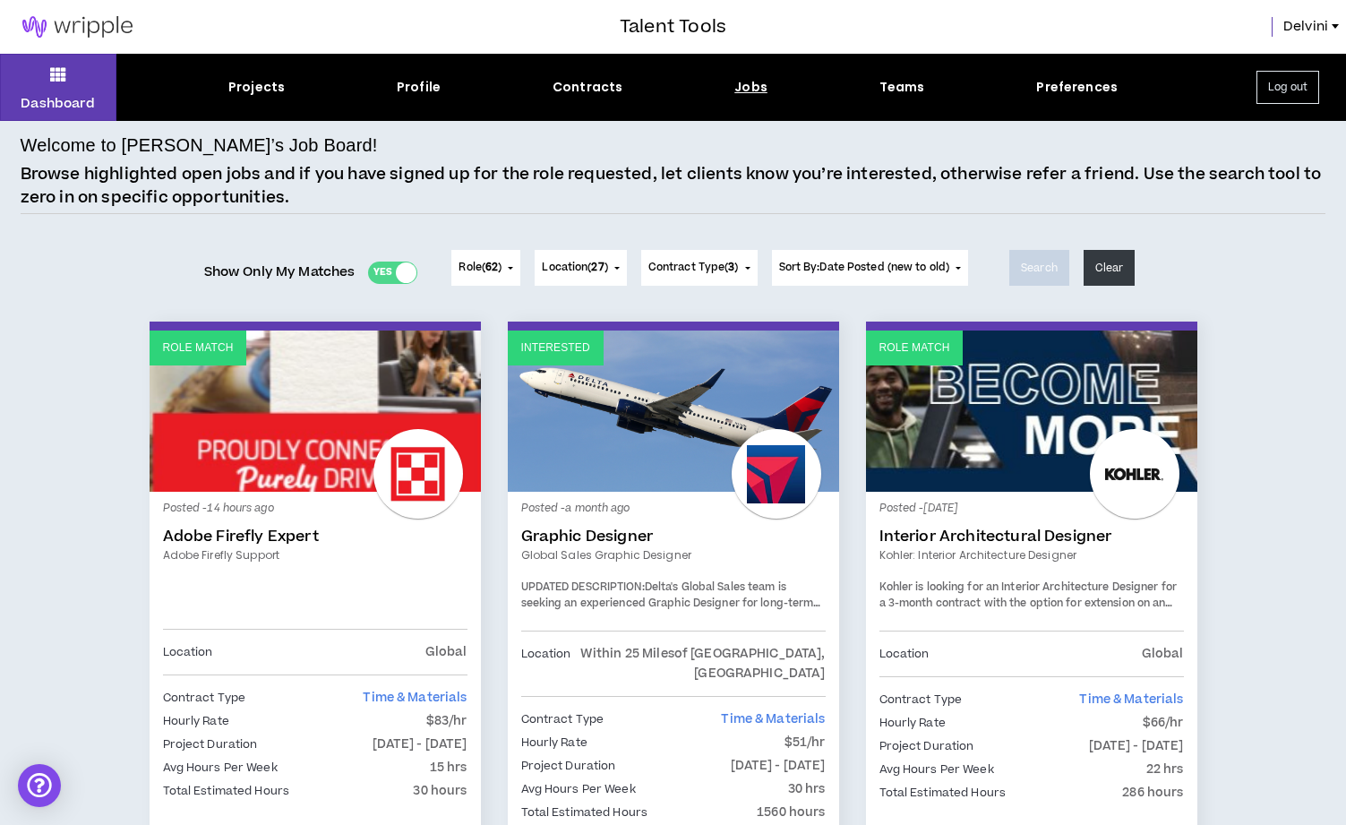
click at [382, 270] on div "Yes No" at bounding box center [392, 273] width 49 height 22
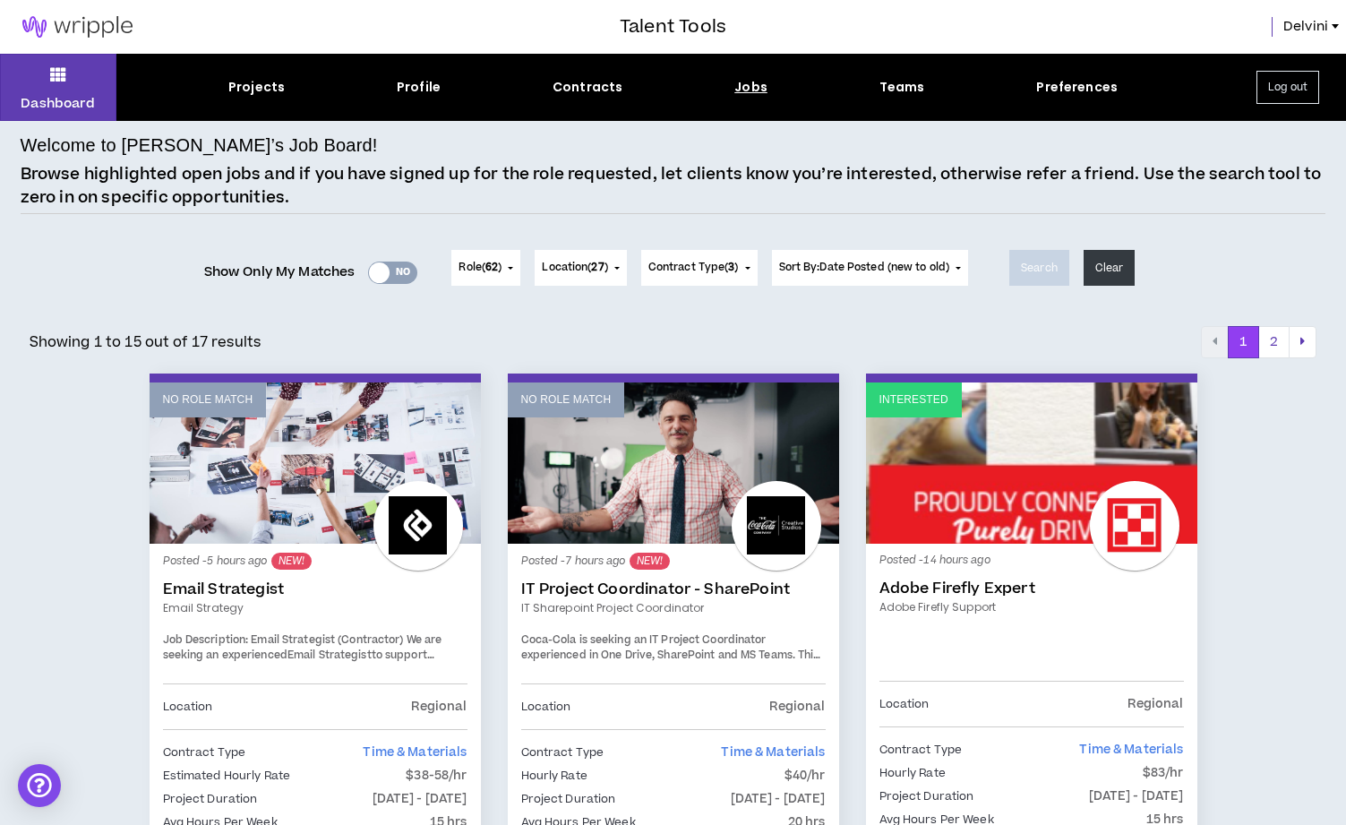
click at [383, 267] on div at bounding box center [379, 272] width 21 height 21
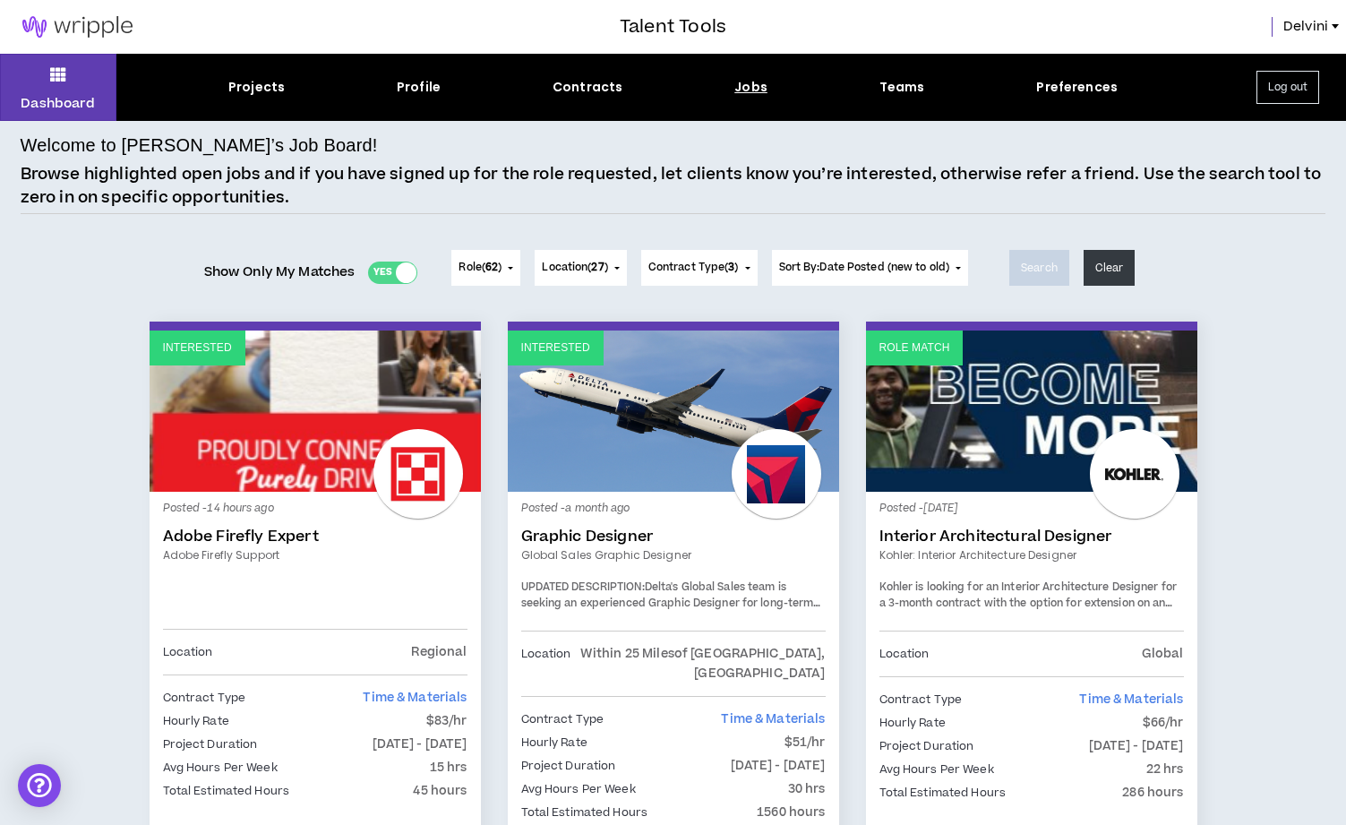
click at [620, 267] on button "Location ( 27 )" at bounding box center [580, 268] width 91 height 36
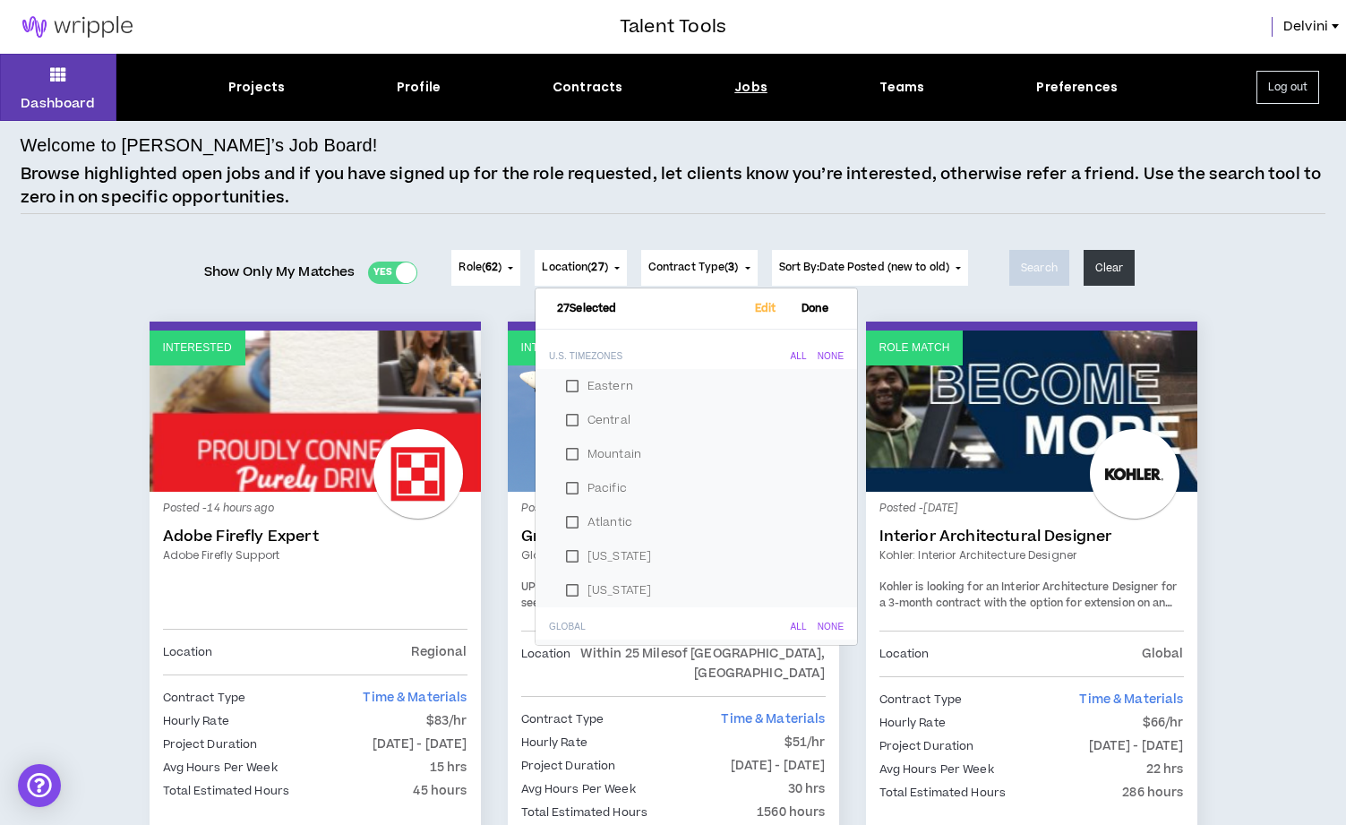
click at [704, 240] on div "Role ( 62 ) 62 Selected Edit Done Experience & Design All None Instructional De…" at bounding box center [709, 268] width 531 height 72
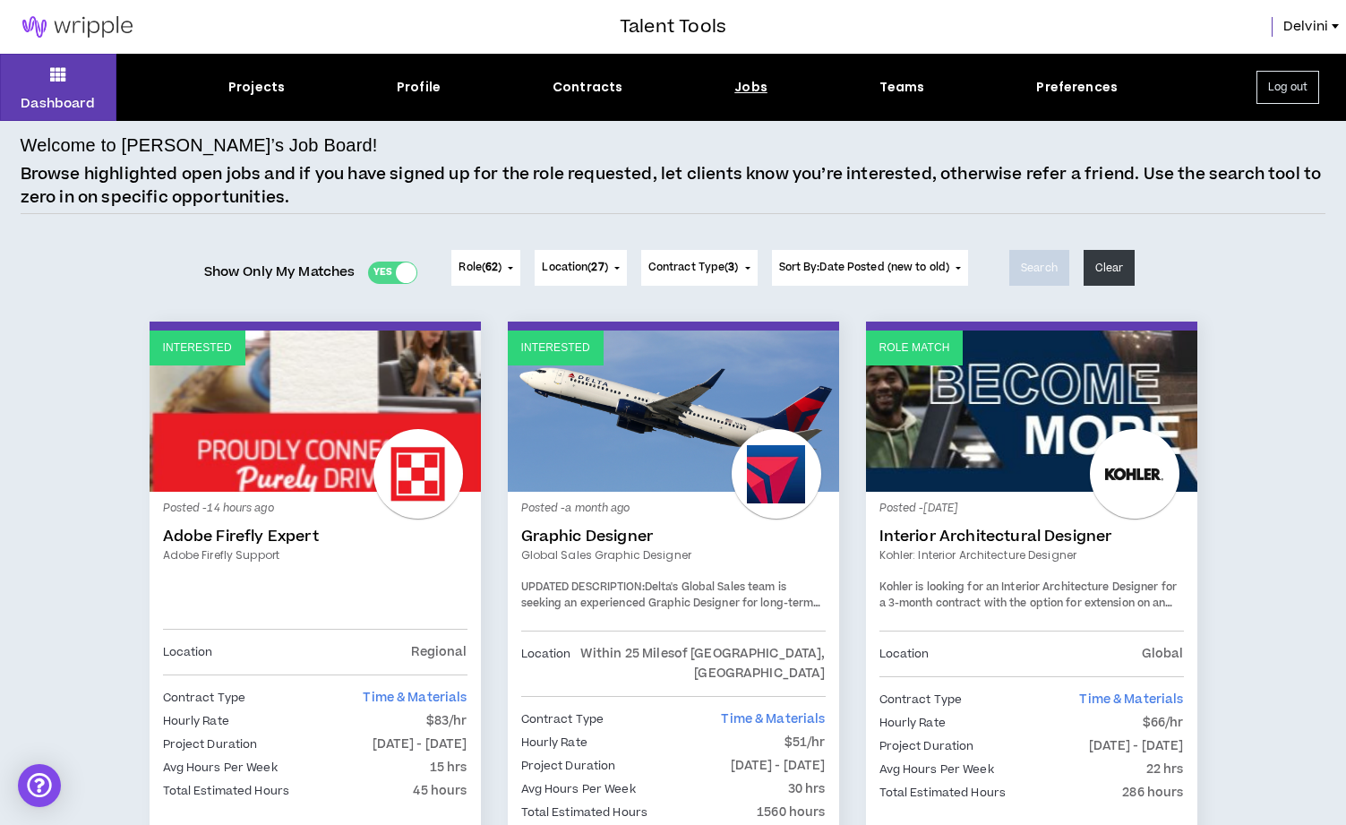
click at [387, 278] on div "Yes No" at bounding box center [392, 273] width 49 height 22
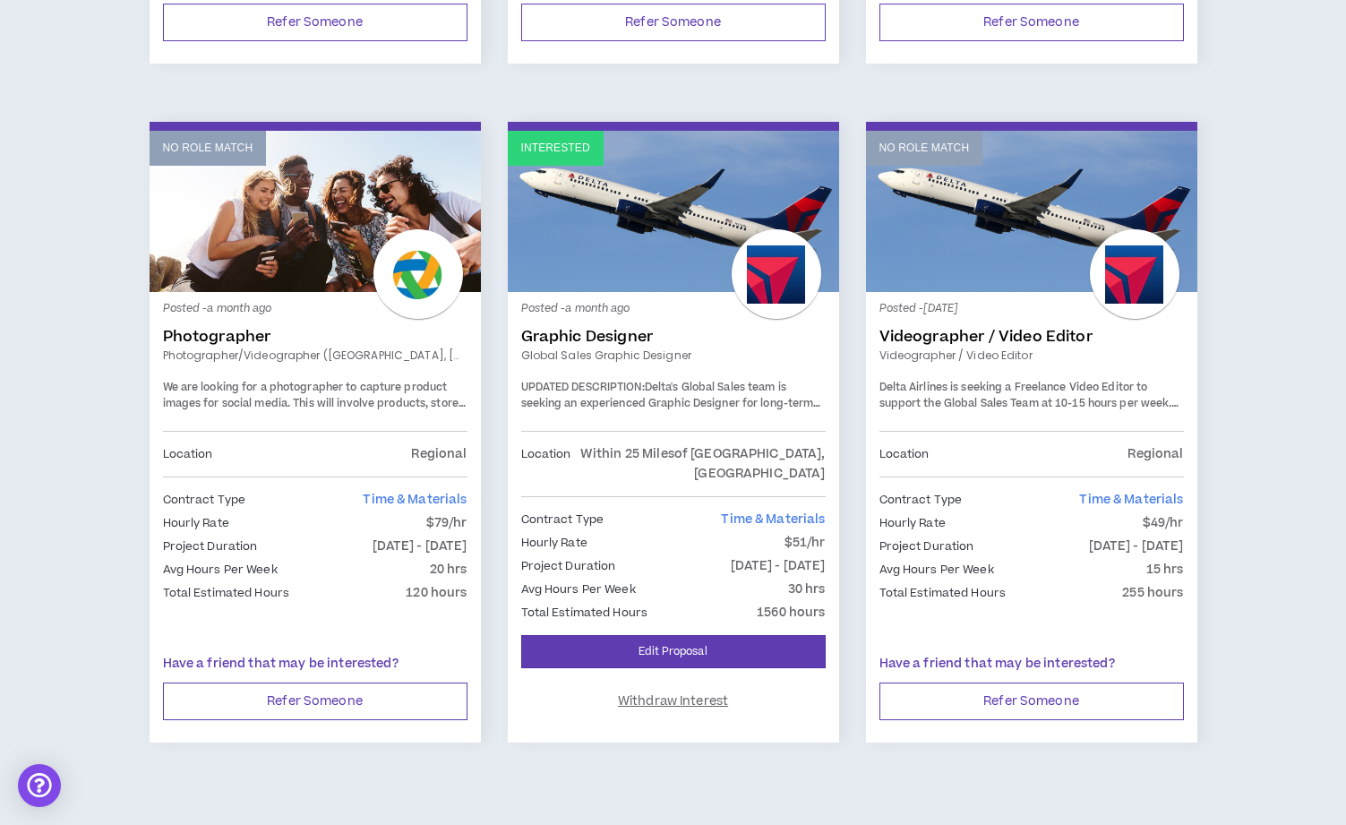
scroll to position [2941, 0]
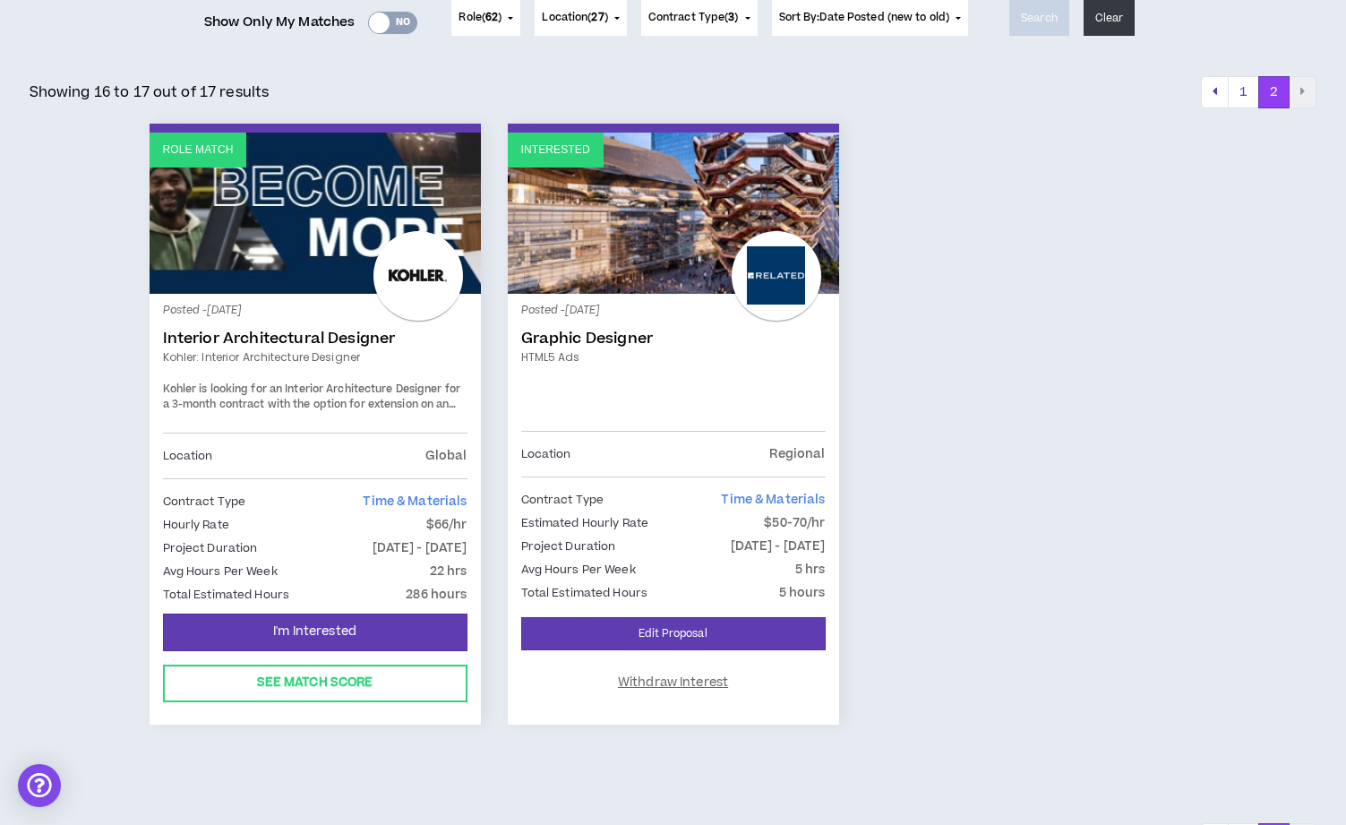
scroll to position [294, 0]
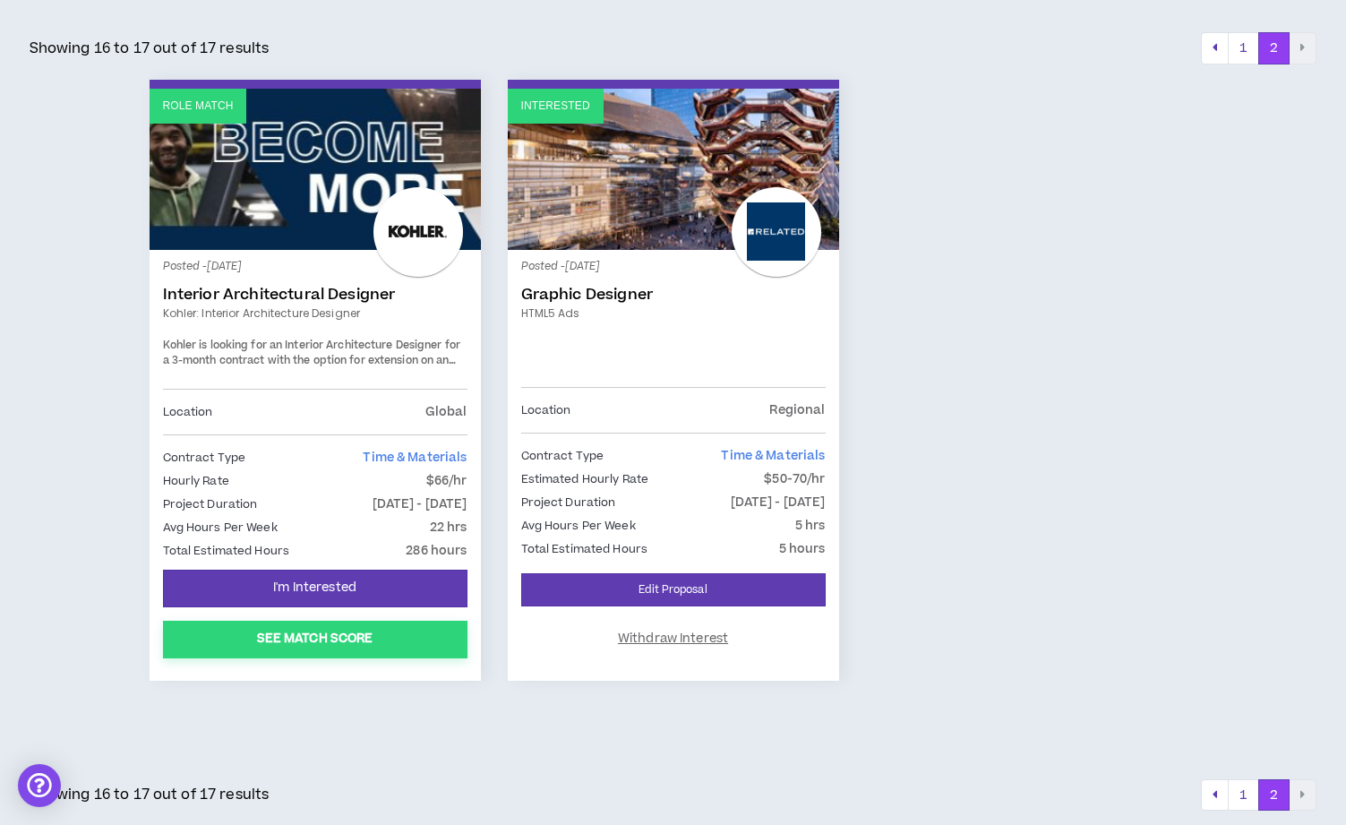
click at [385, 640] on button "See Match Score" at bounding box center [315, 640] width 305 height 38
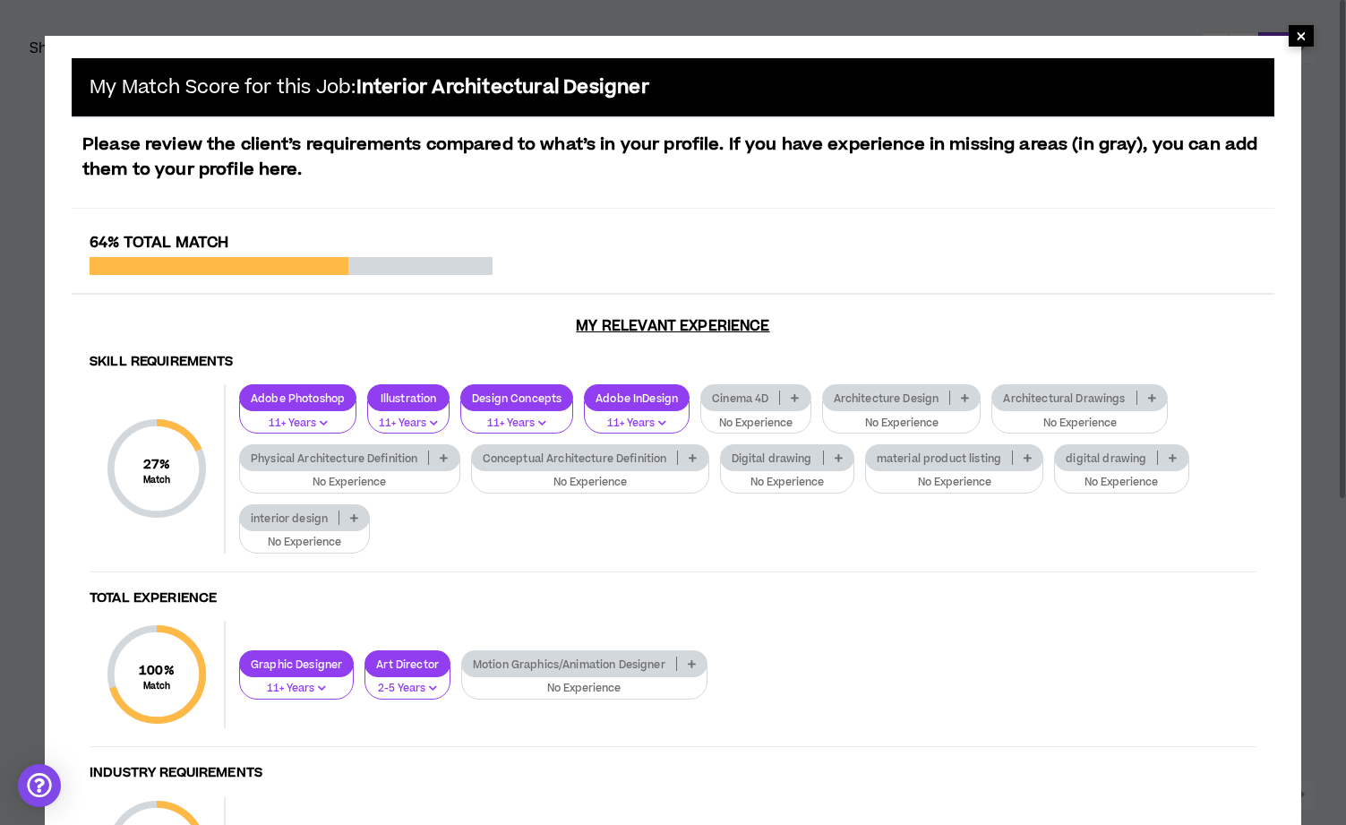
click at [1309, 34] on span "×" at bounding box center [1301, 35] width 25 height 21
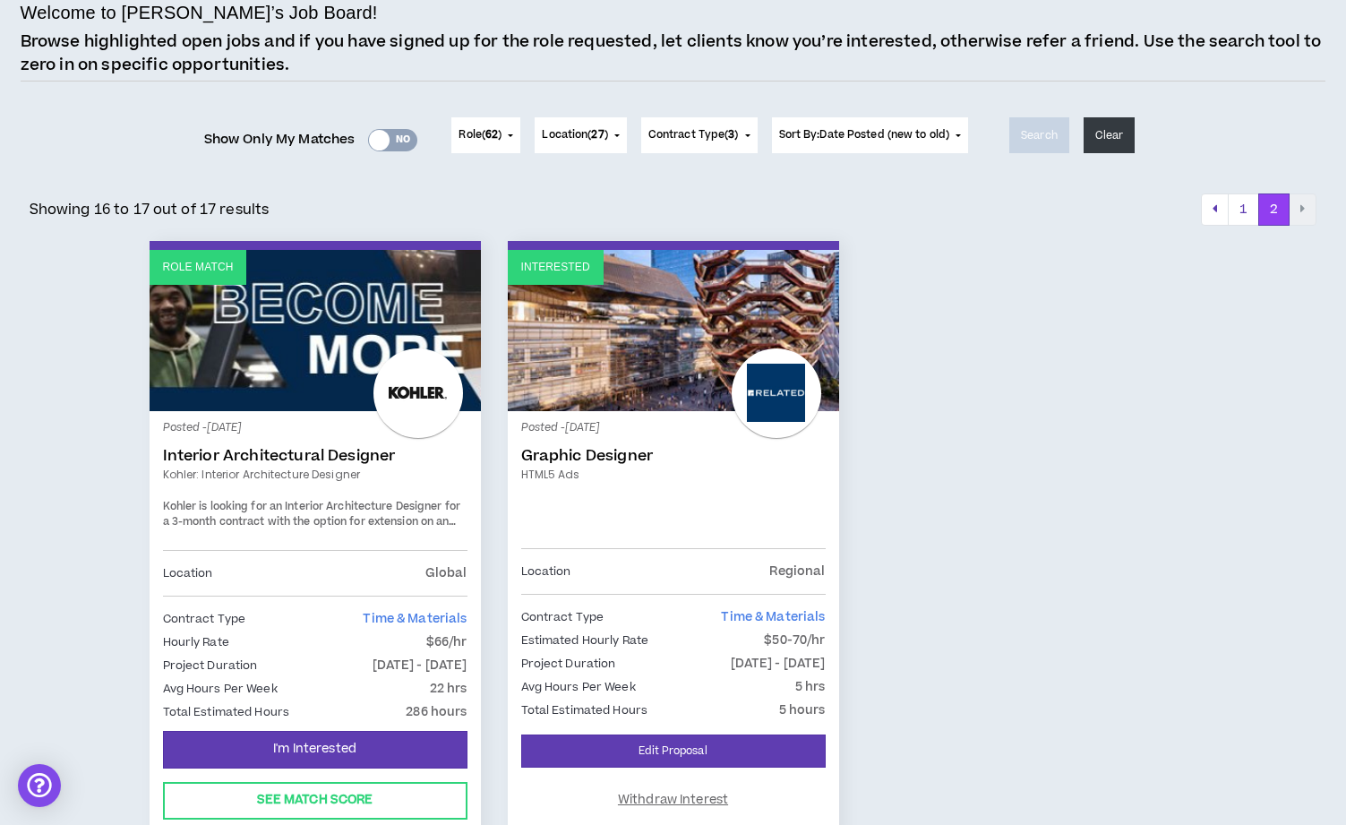
scroll to position [0, 0]
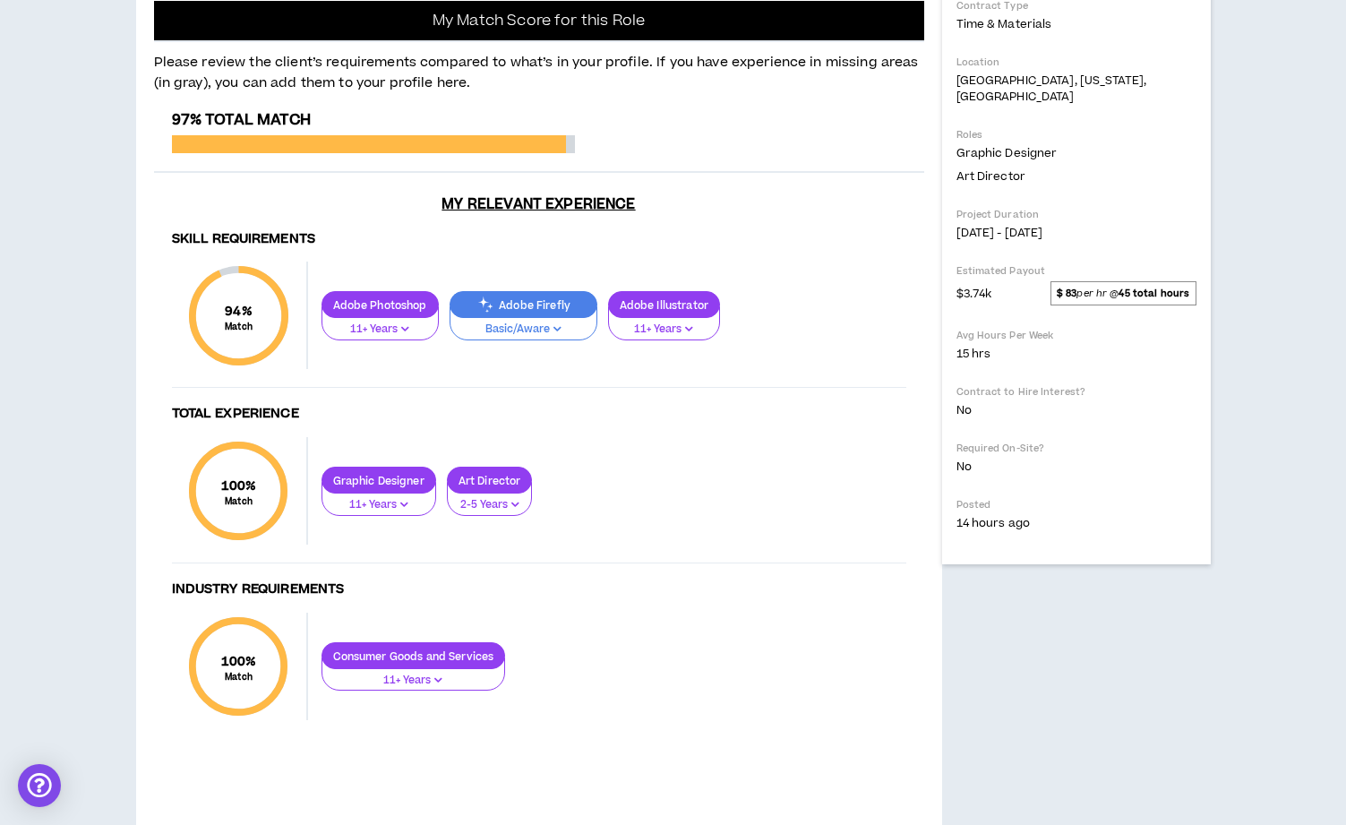
scroll to position [447, 0]
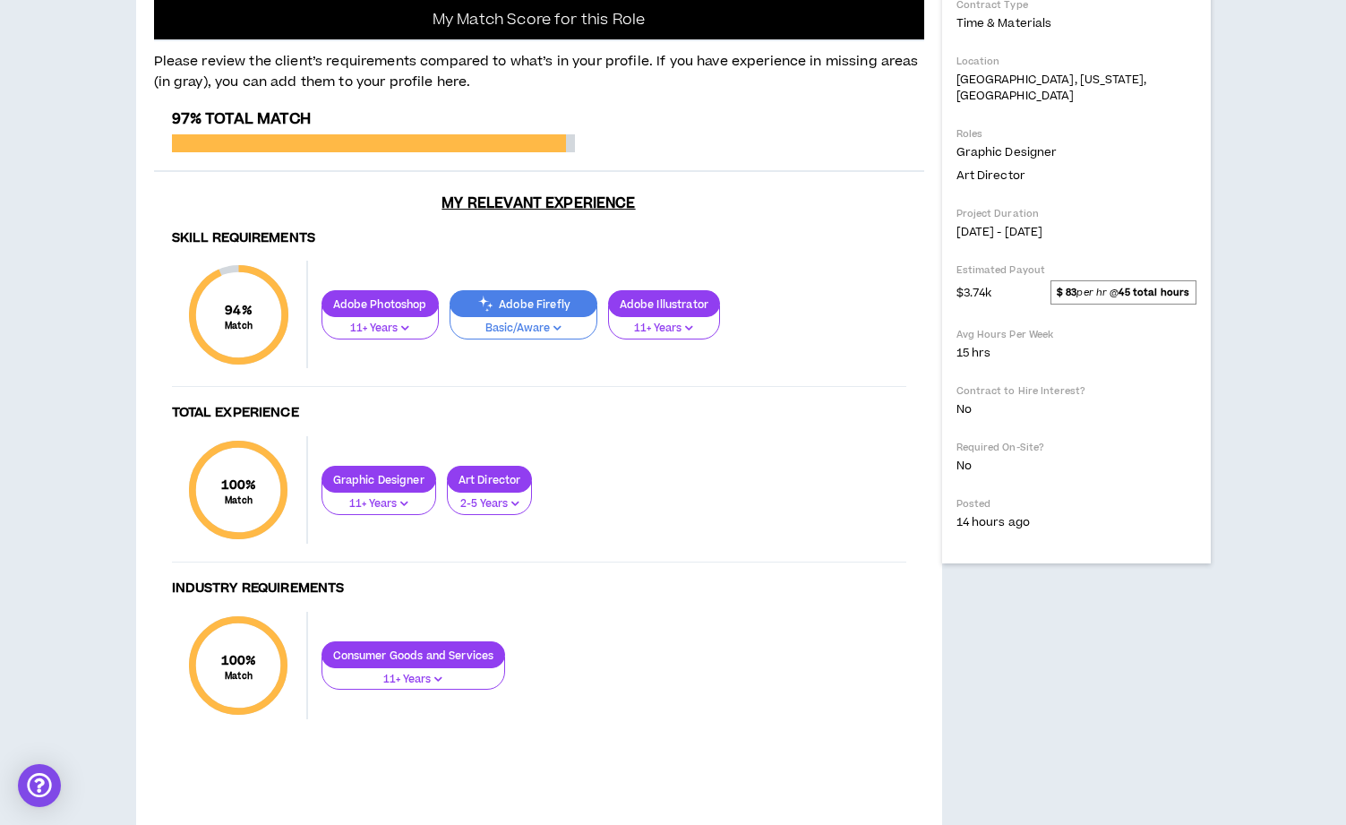
drag, startPoint x: 479, startPoint y: 229, endPoint x: 579, endPoint y: 232, distance: 99.5
drag, startPoint x: 436, startPoint y: 228, endPoint x: 511, endPoint y: 229, distance: 75.2
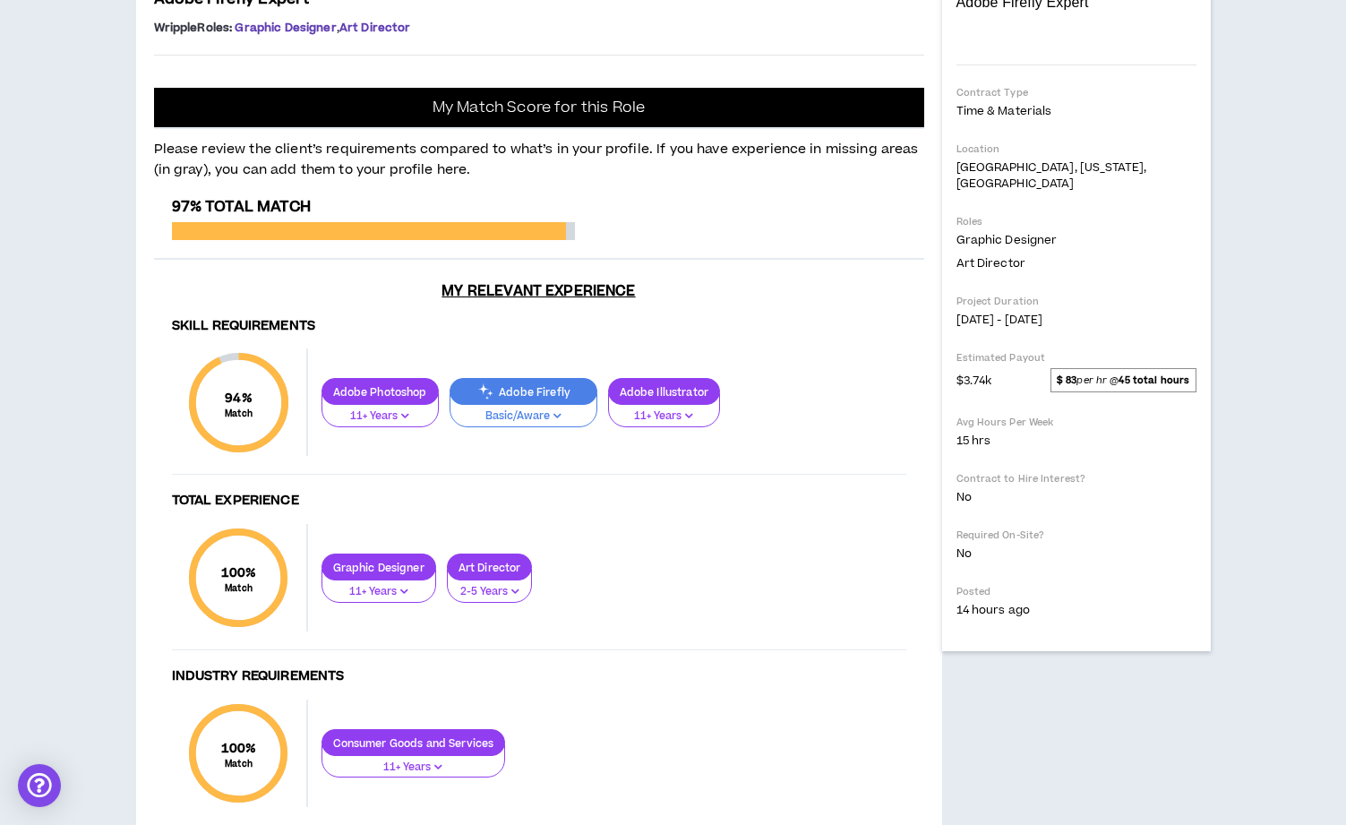
scroll to position [362, 0]
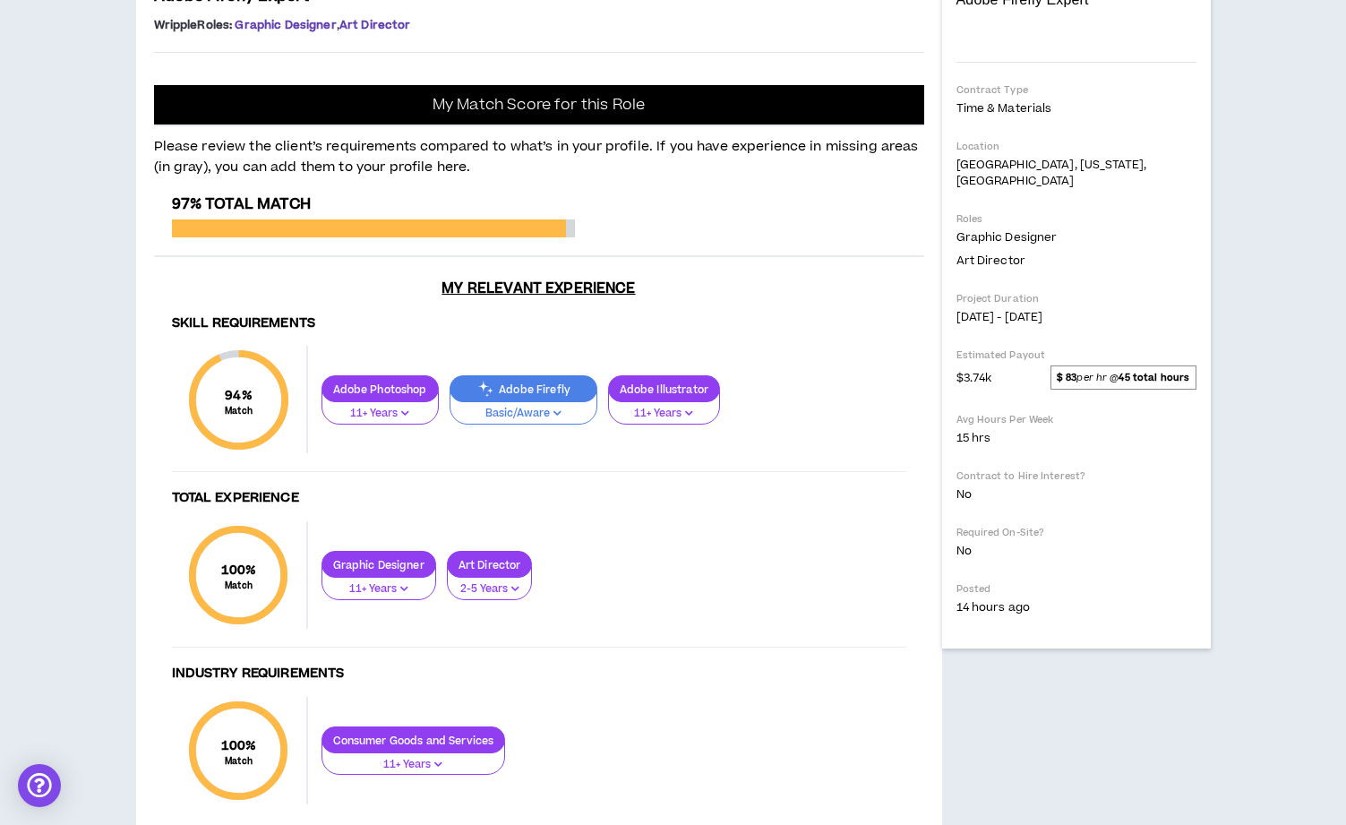
drag, startPoint x: 195, startPoint y: 400, endPoint x: 158, endPoint y: 278, distance: 128.3
copy div "Project: Adobe Firefly Support We are looking for someone that is an EXPERT at …"
